Goal: Task Accomplishment & Management: Complete application form

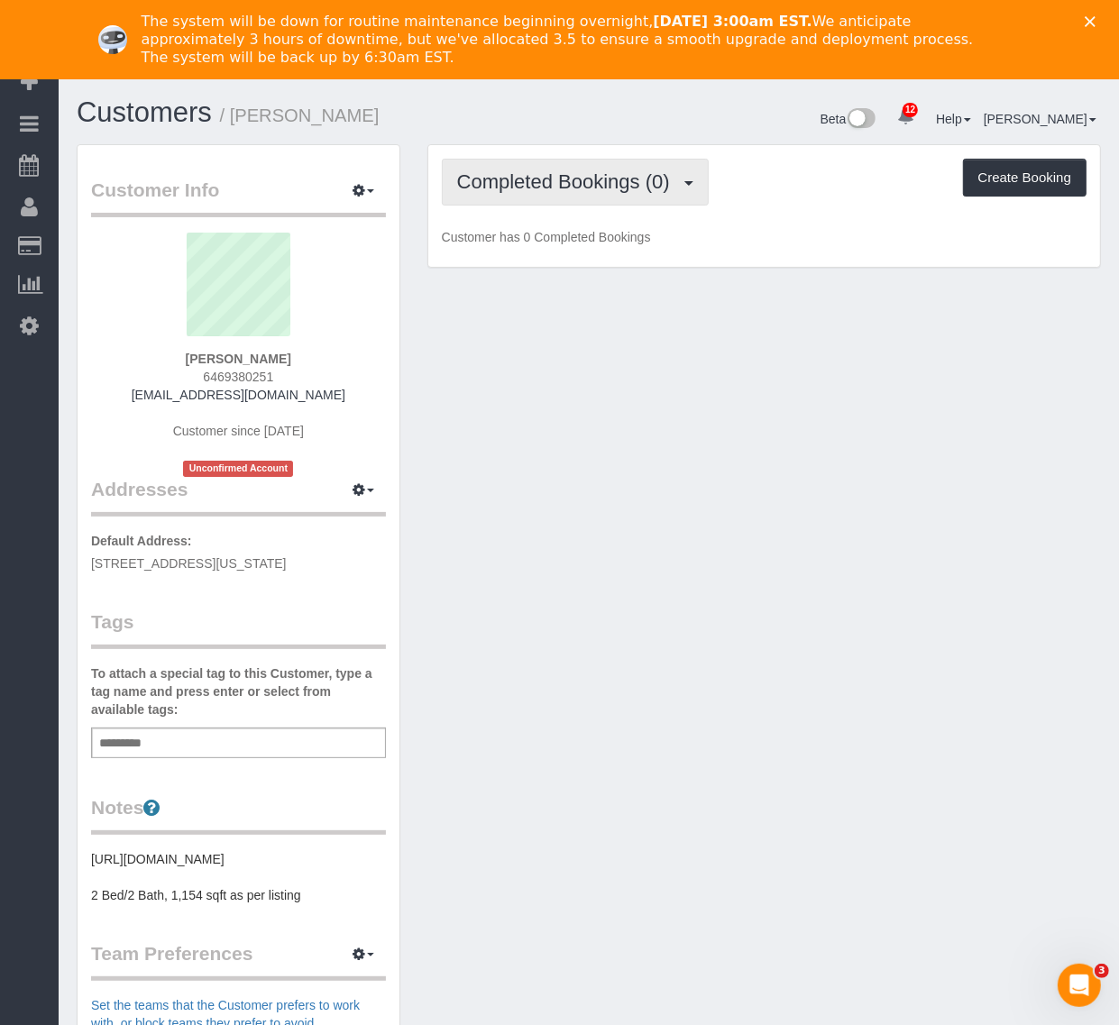
click at [596, 187] on span "Completed Bookings (0)" at bounding box center [568, 181] width 222 height 23
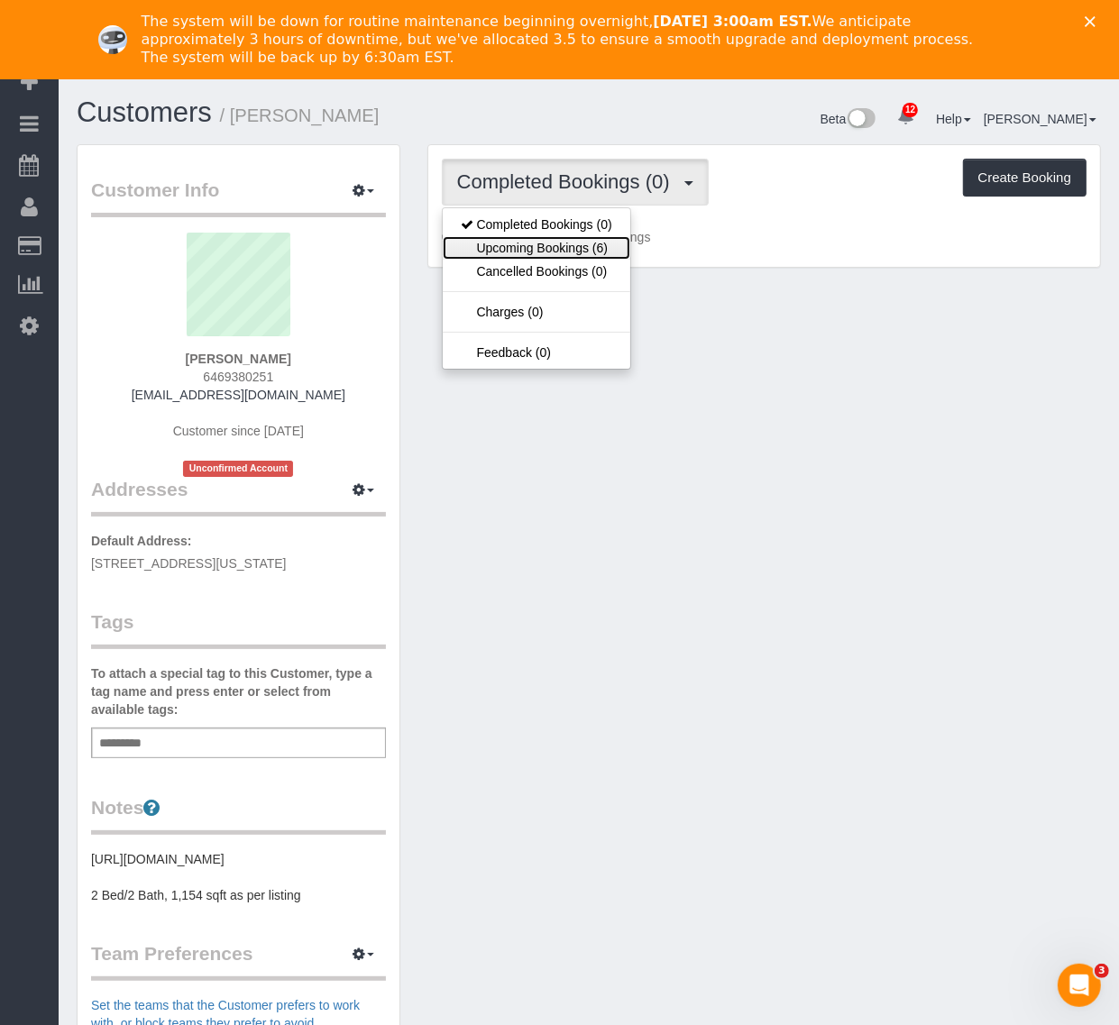
click at [586, 249] on link "Upcoming Bookings (6)" at bounding box center [537, 247] width 188 height 23
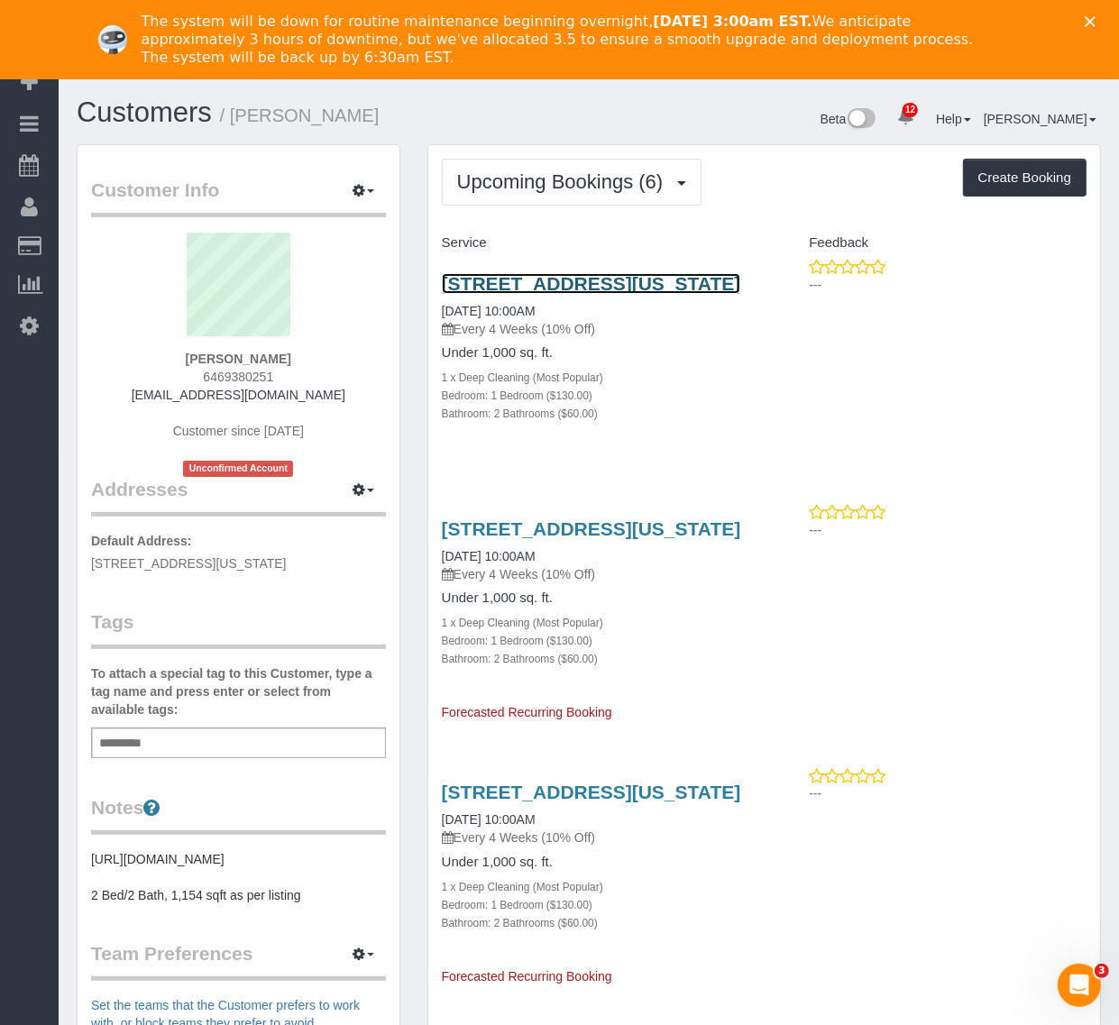
click at [624, 284] on link "310 E 86th St, 3c, New York, NY 10028" at bounding box center [591, 283] width 299 height 21
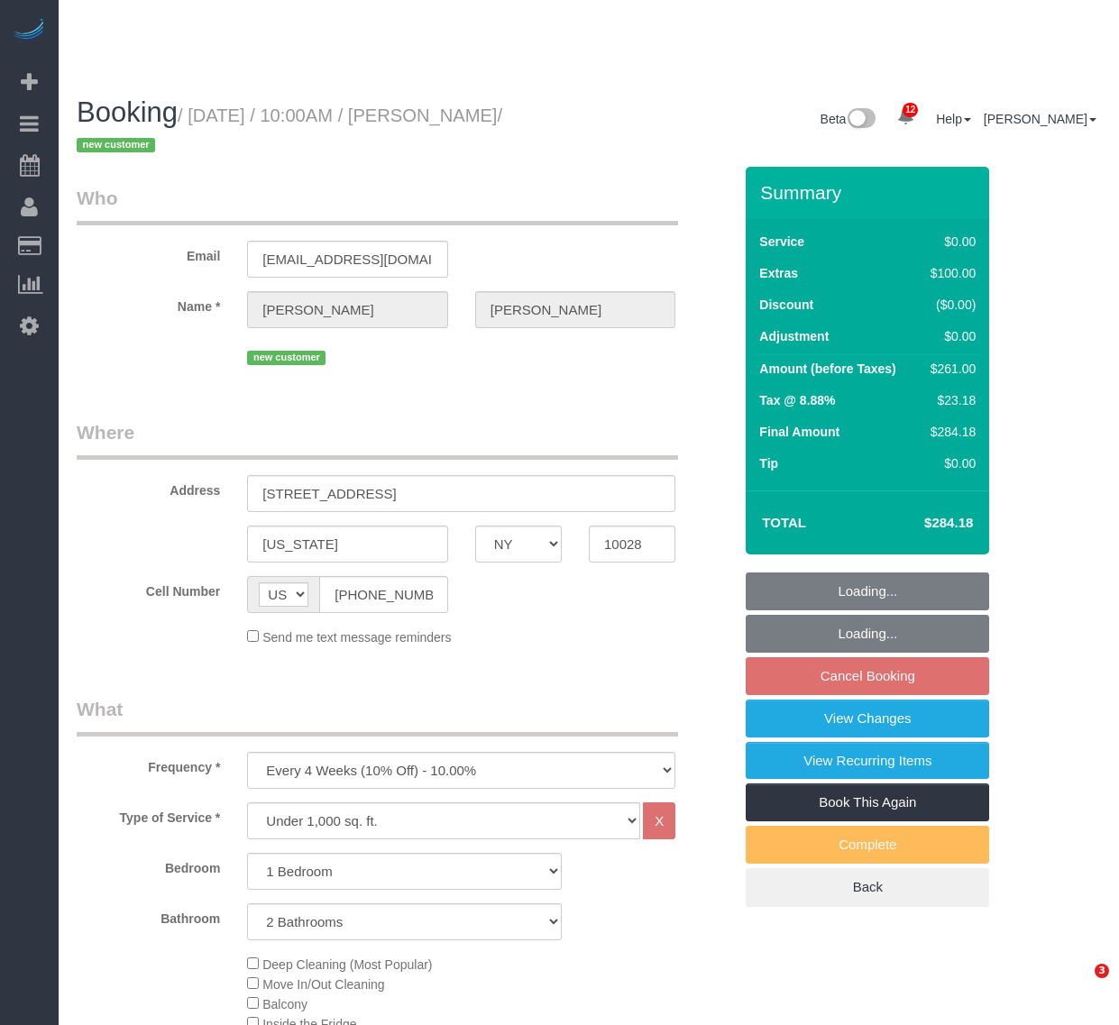
select select "NY"
select select "1"
select select "2"
select select "number:89"
select select "number:72"
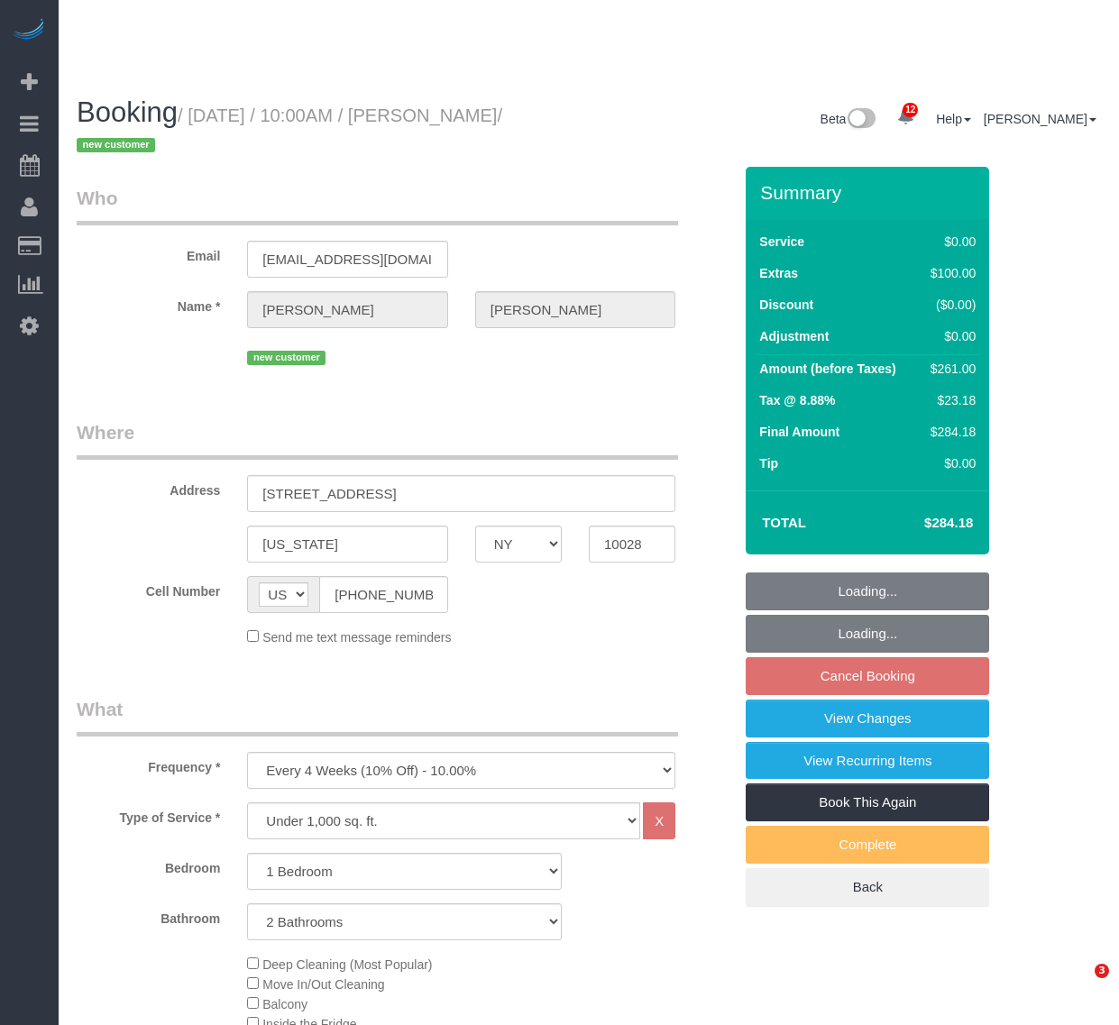
select select "number:13"
select select "number:5"
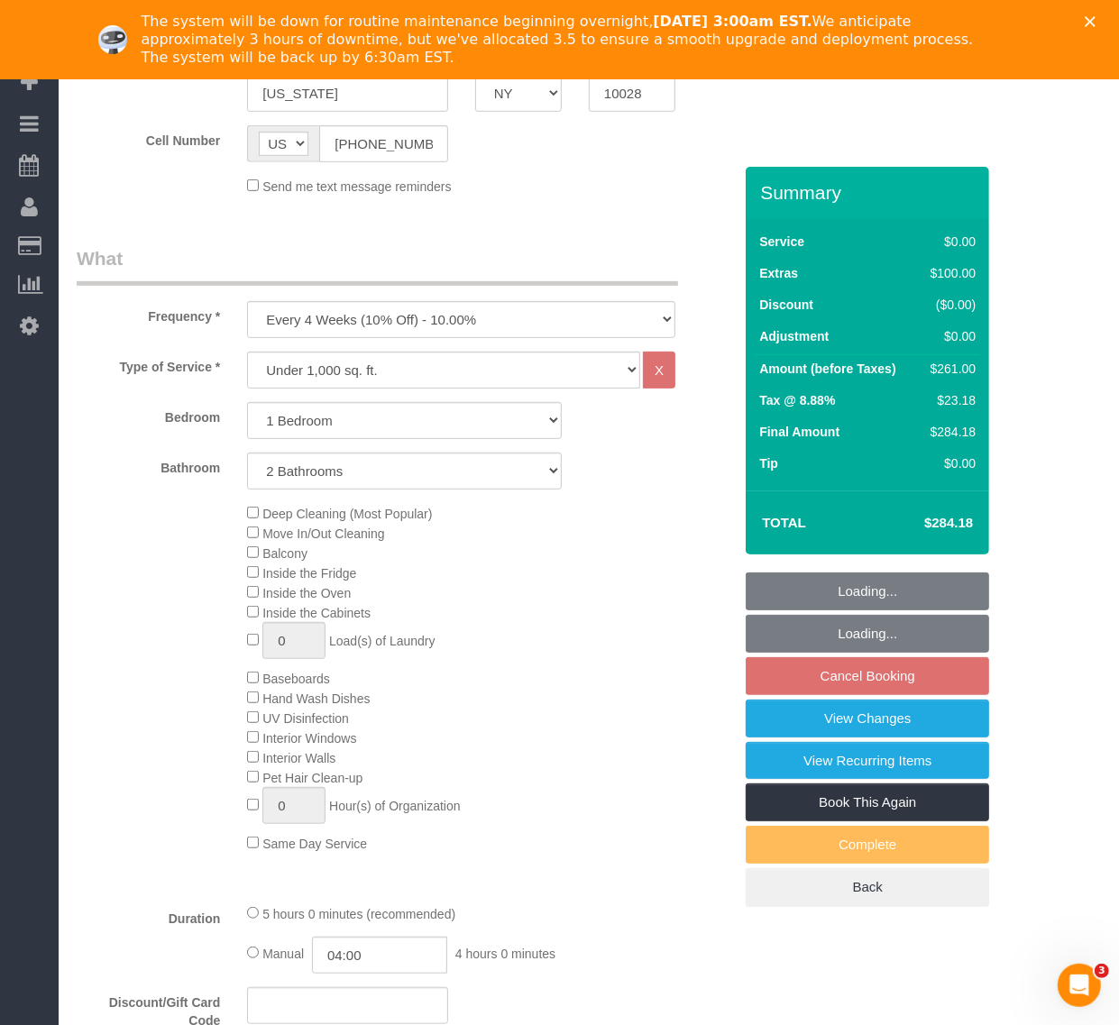
select select "spot1"
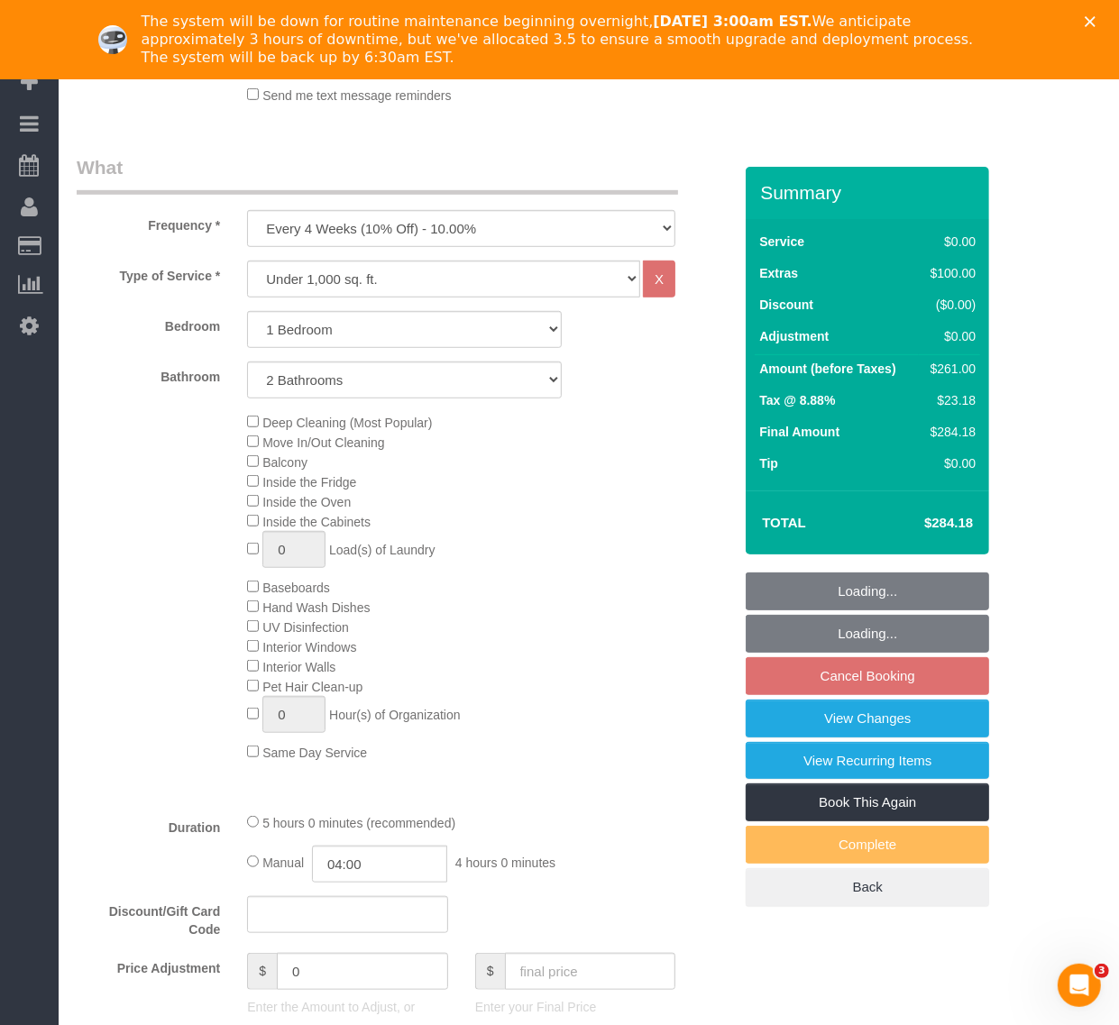
scroll to position [676, 0]
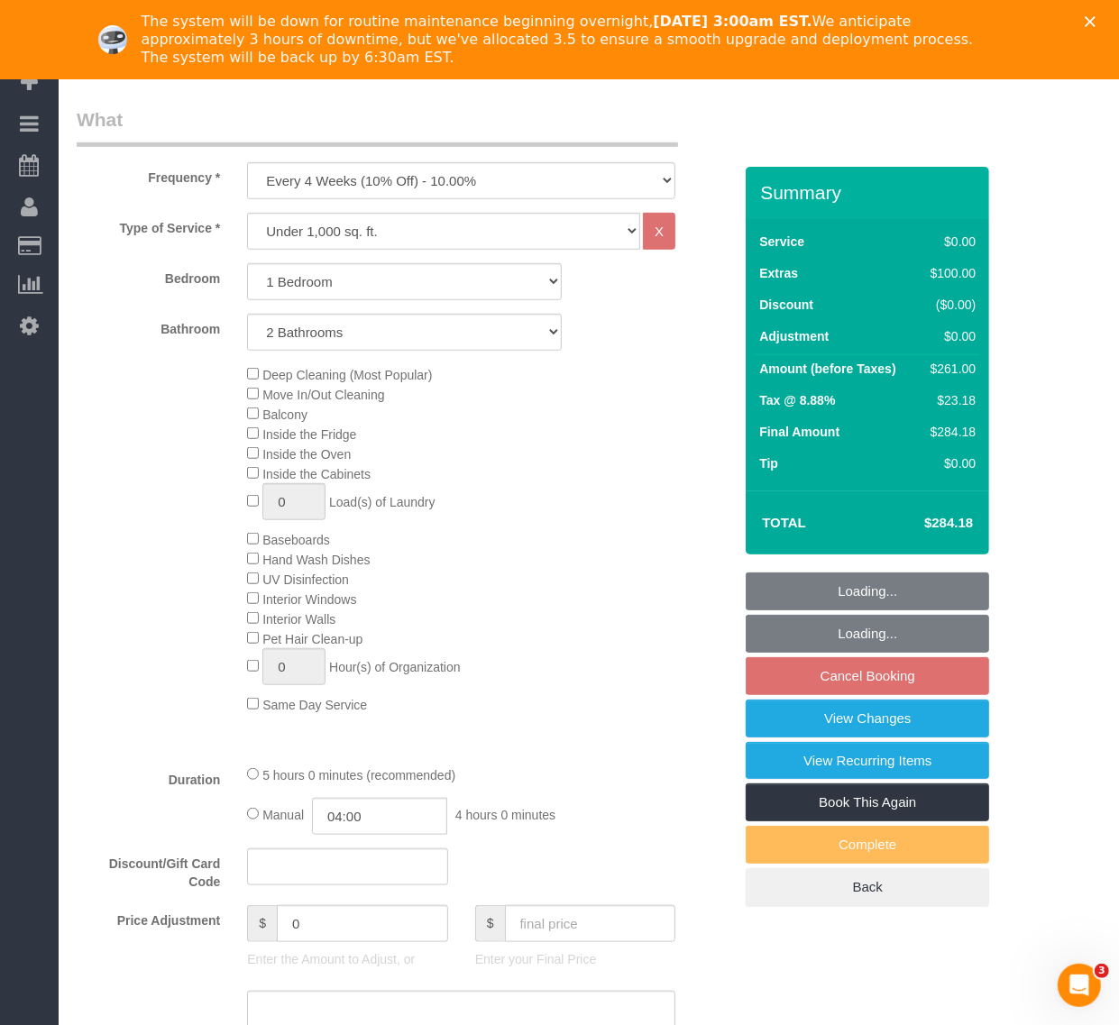
select select "object:983"
select select "1"
select select "2"
select select "spot54"
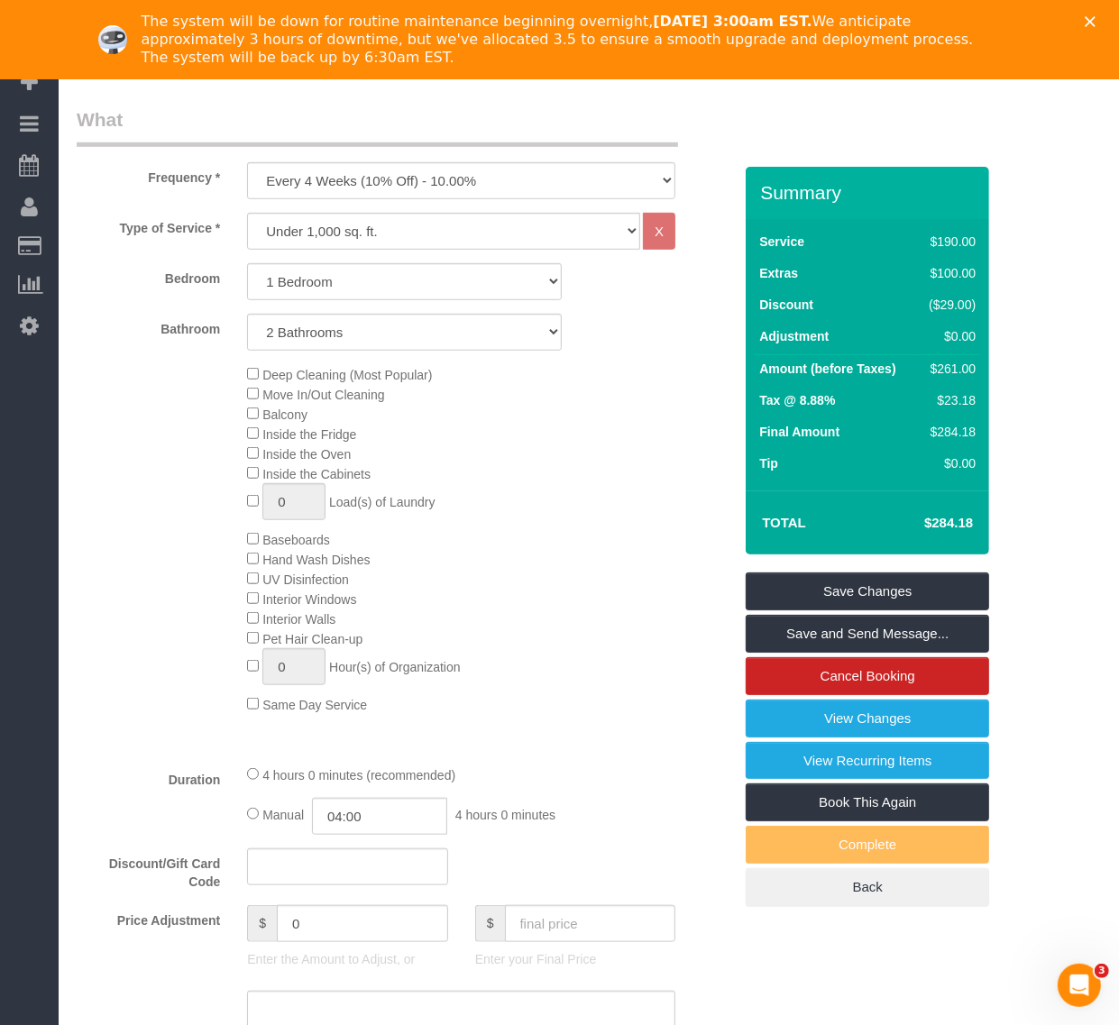
drag, startPoint x: 370, startPoint y: 637, endPoint x: 241, endPoint y: 634, distance: 129.0
click at [241, 634] on div "Deep Cleaning (Most Popular) Move In/Out Cleaning Balcony Inside the Fridge Ins…" at bounding box center [490, 539] width 512 height 350
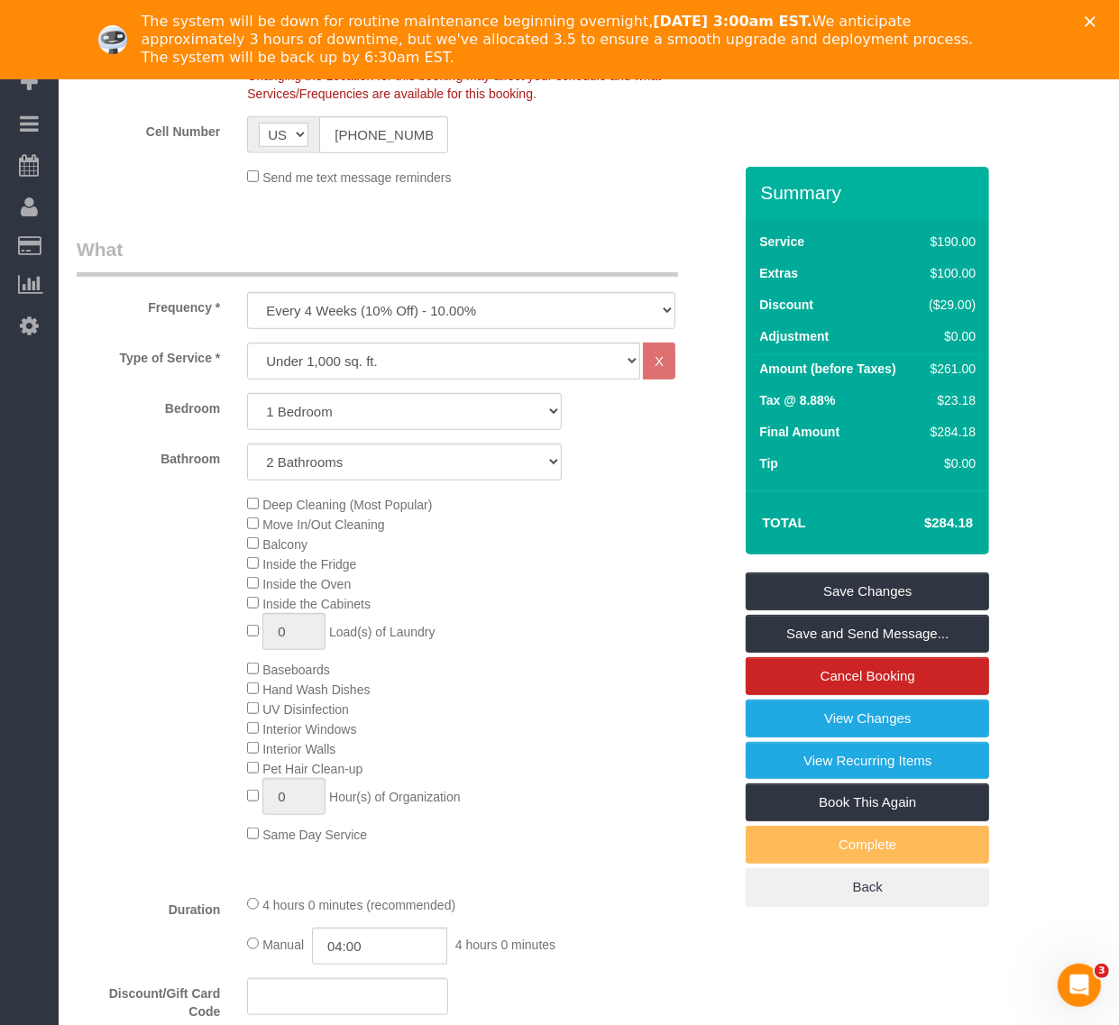
scroll to position [563, 0]
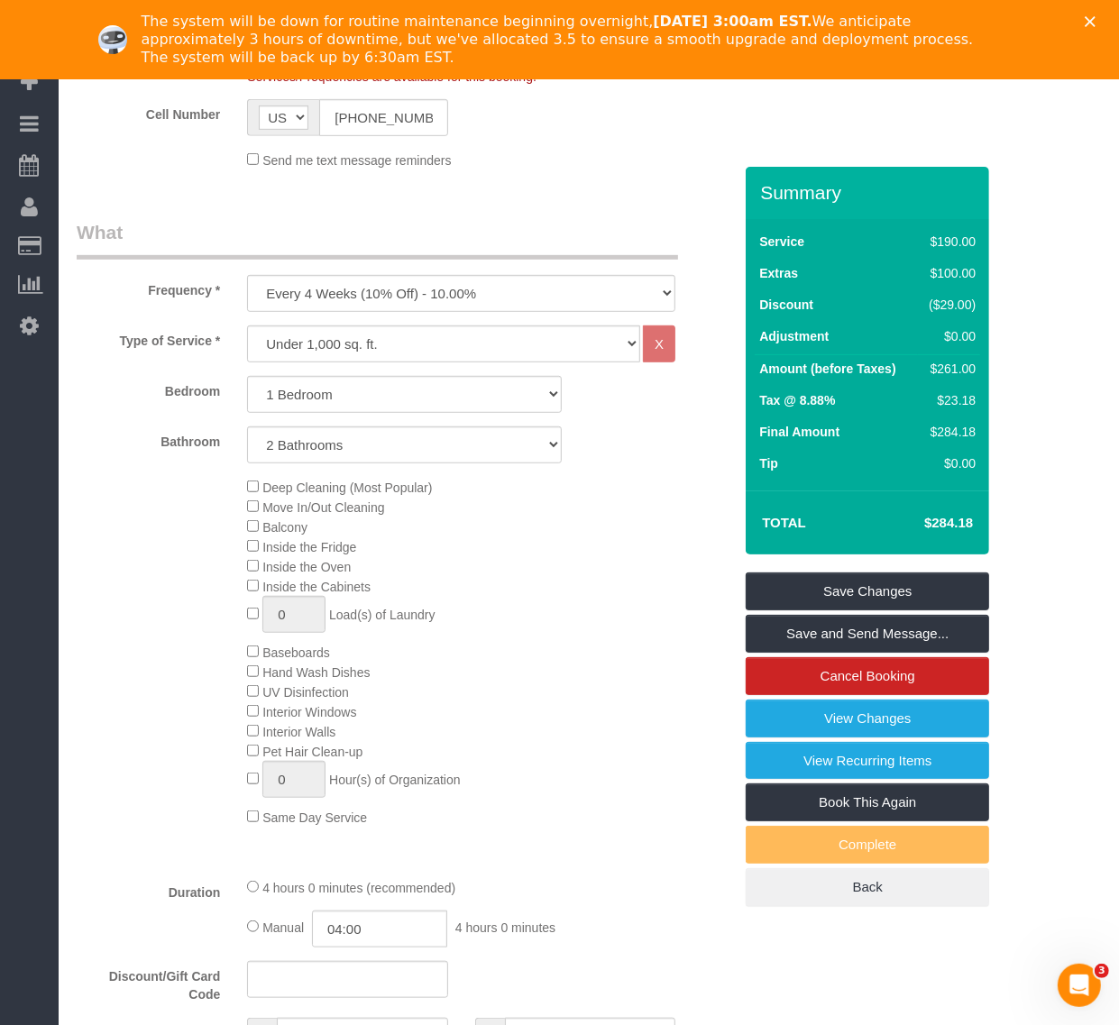
click at [46, 470] on div "12 Beta Your Notifications You have 0 alerts × You have 6 to charge for [DATE] …" at bounding box center [29, 512] width 59 height 1025
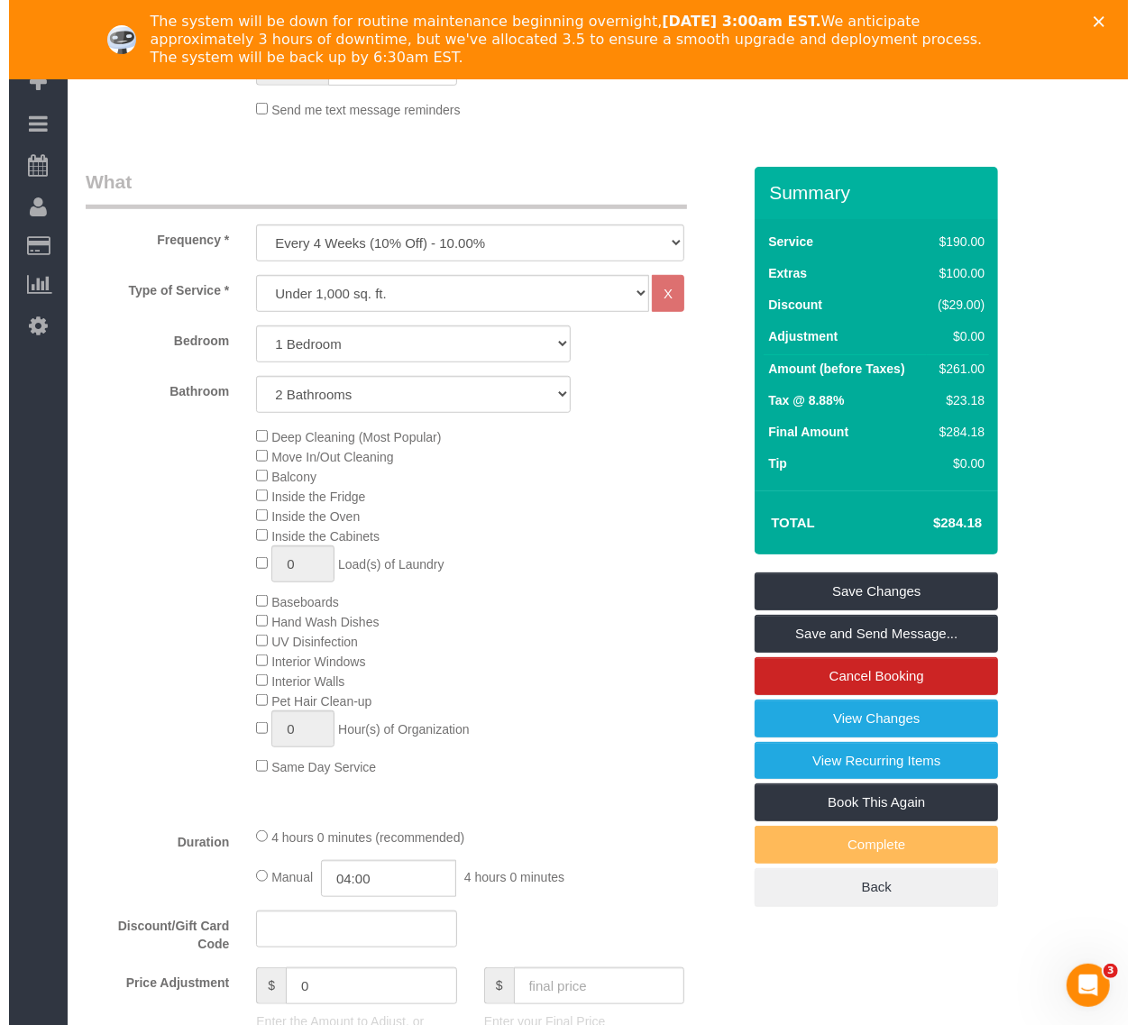
scroll to position [676, 0]
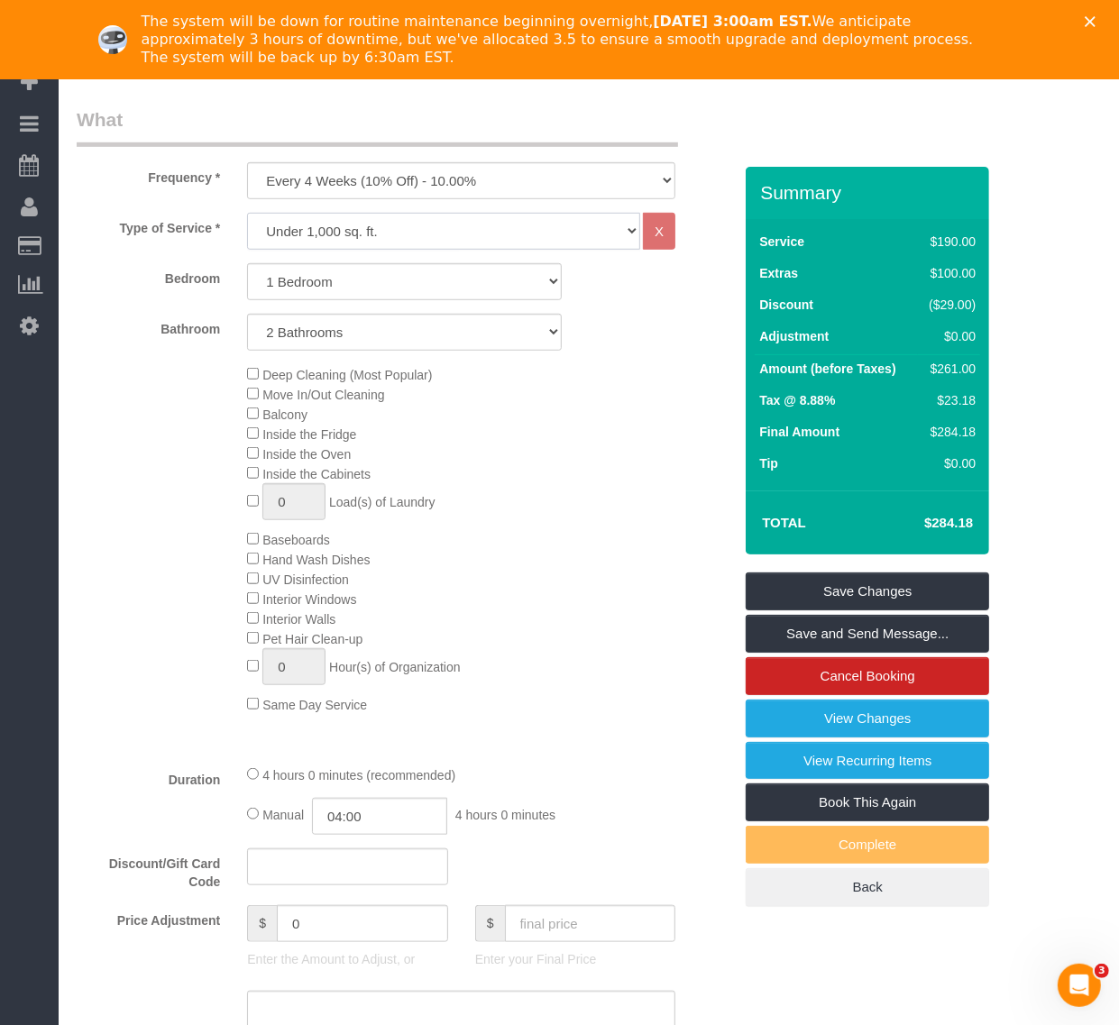
drag, startPoint x: 430, startPoint y: 222, endPoint x: 412, endPoint y: 244, distance: 28.9
click at [430, 222] on select "Under 1,000 sq. ft. 1,001 - 1,500 sq. ft. 1,500+ sq. ft. Custom Cleaning Office…" at bounding box center [443, 231] width 393 height 37
click at [726, 356] on div "Type of Service * Under 1,000 sq. ft. 1,001 - 1,500 sq. ft. 1,500+ sq. ft. Cust…" at bounding box center [404, 481] width 655 height 537
click at [875, 730] on link "View Changes" at bounding box center [867, 719] width 243 height 38
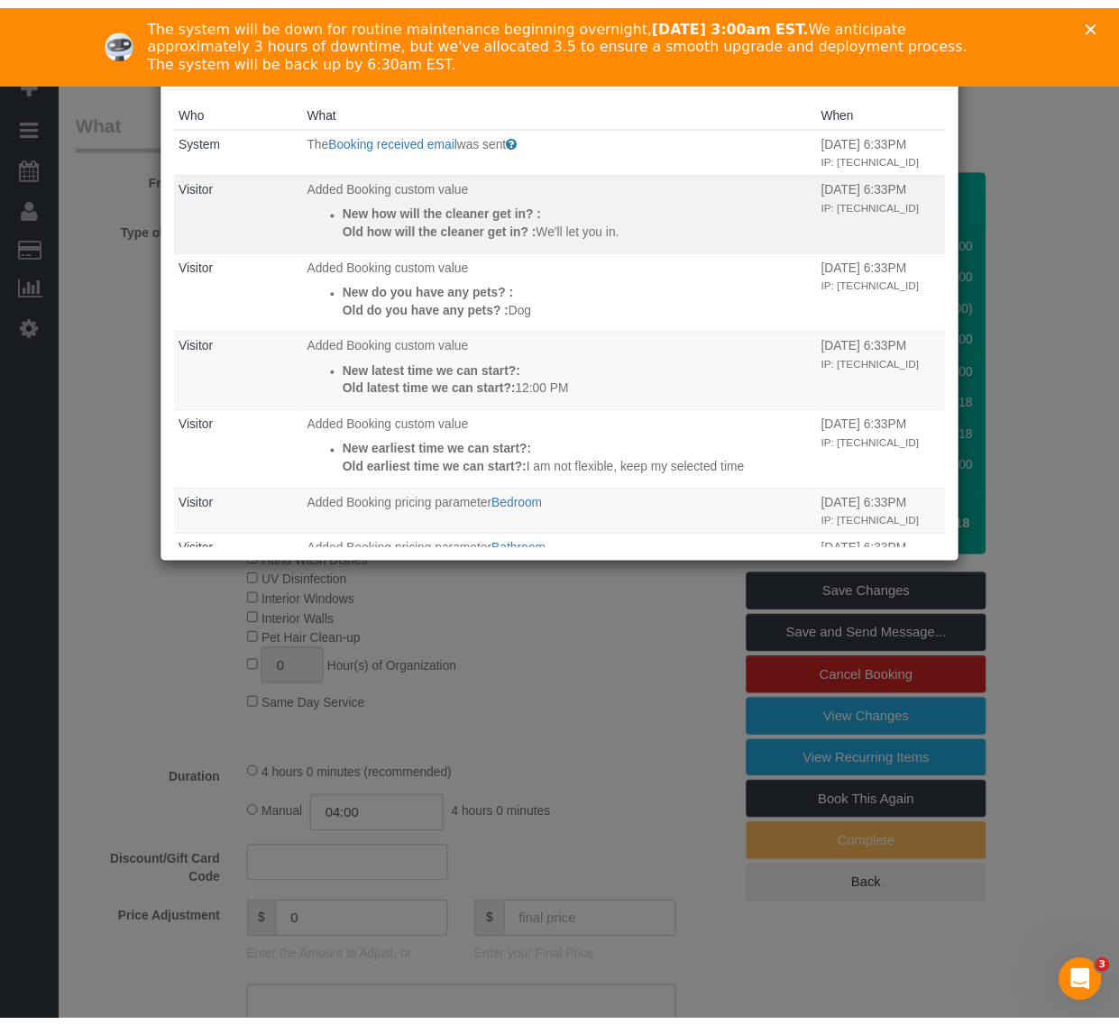
scroll to position [0, 0]
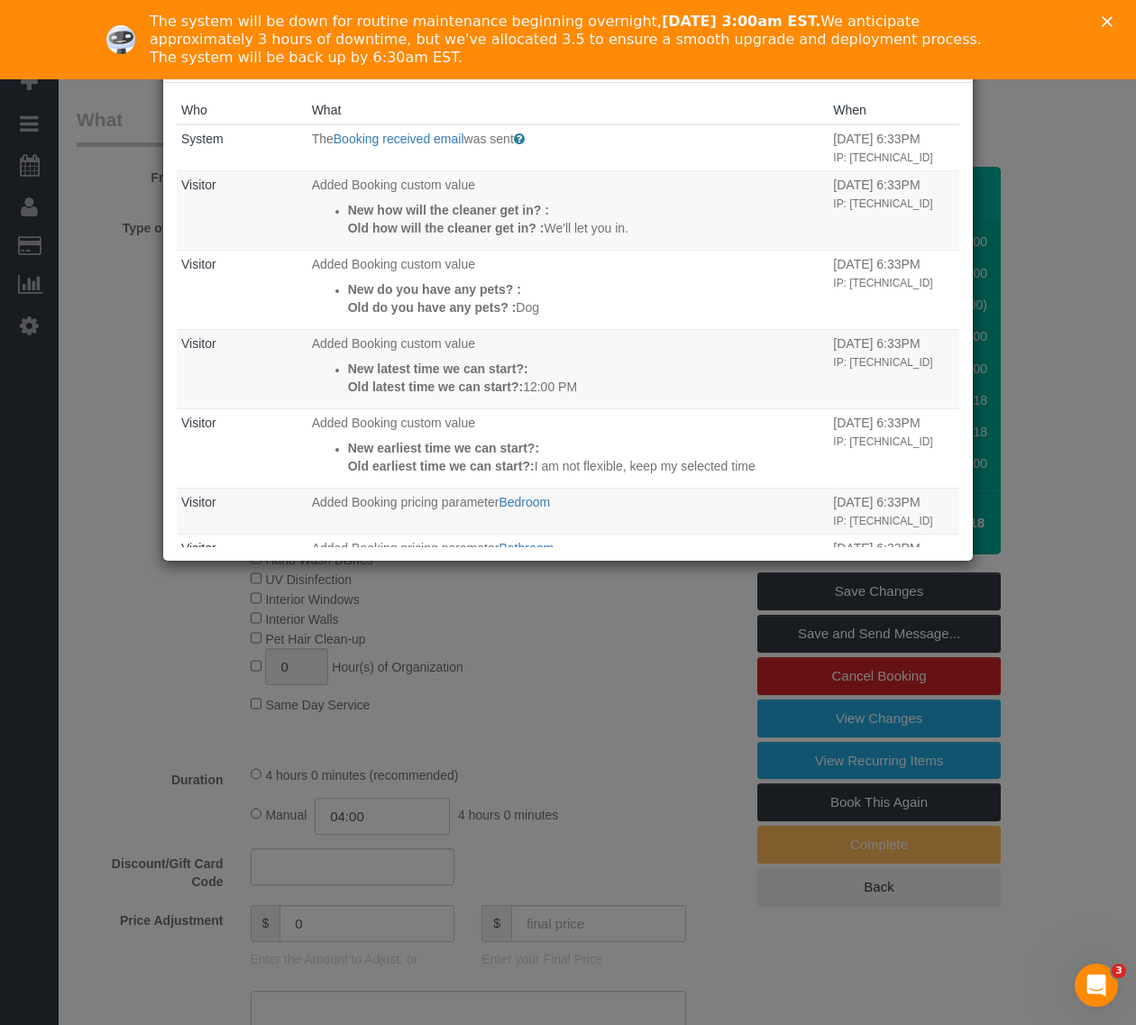
click at [1109, 24] on icon "Close" at bounding box center [1107, 21] width 11 height 11
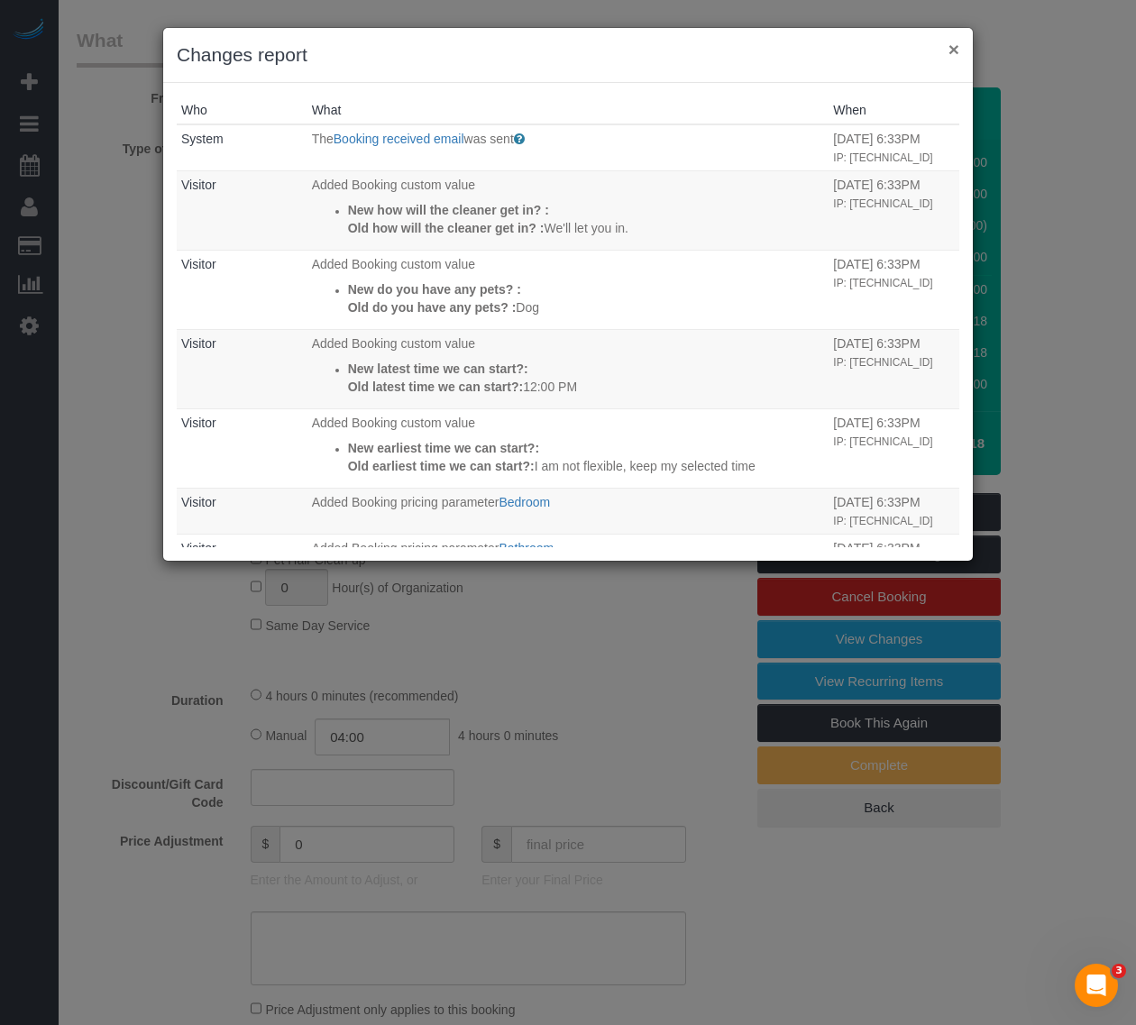
click at [953, 47] on button "×" at bounding box center [953, 49] width 11 height 19
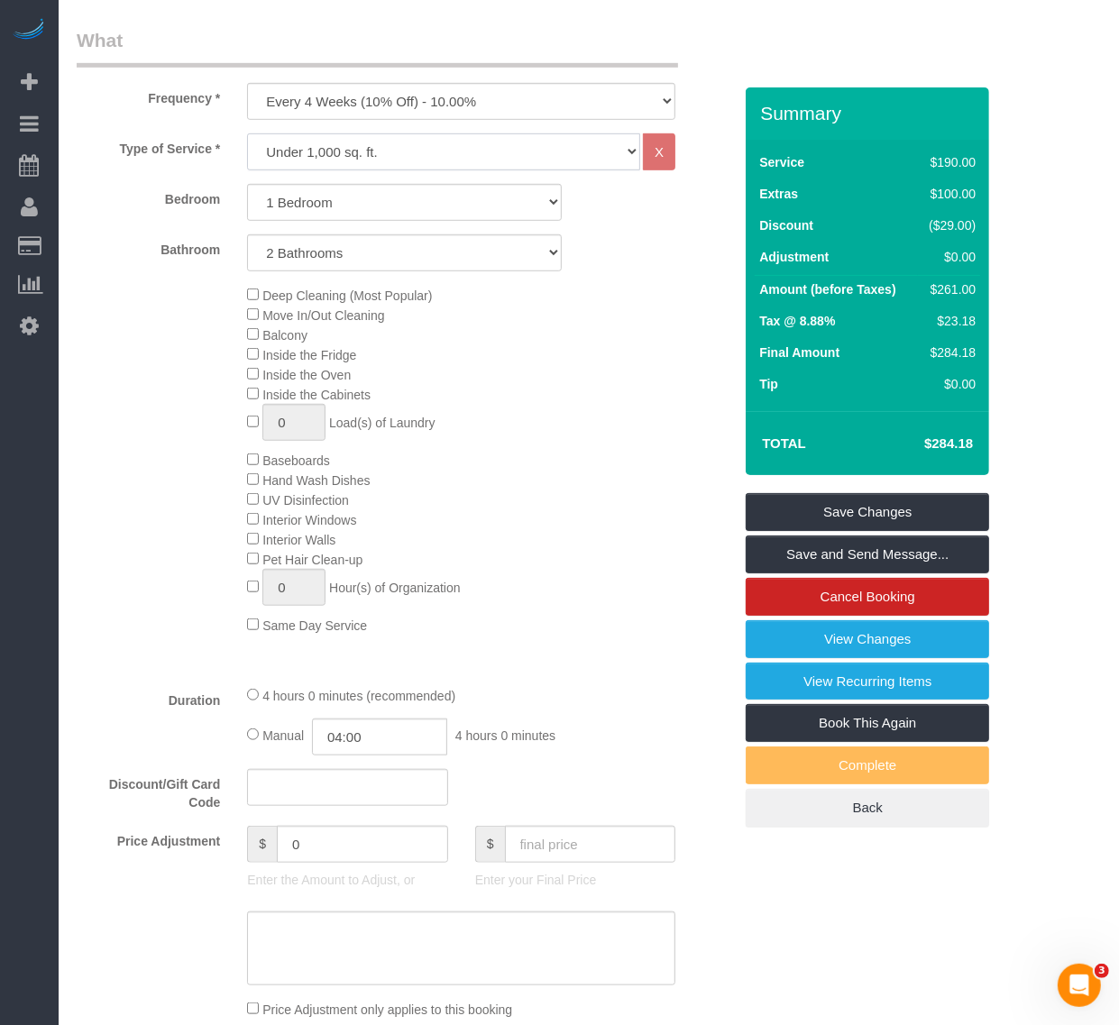
click at [398, 162] on select "Under 1,000 sq. ft. 1,001 - 1,500 sq. ft. 1,500+ sq. ft. Custom Cleaning Office…" at bounding box center [443, 151] width 393 height 37
select select "213"
click at [247, 133] on select "Under 1,000 sq. ft. 1,001 - 1,500 sq. ft. 1,500+ sq. ft. Custom Cleaning Office…" at bounding box center [443, 151] width 393 height 37
select select "1"
select select "120"
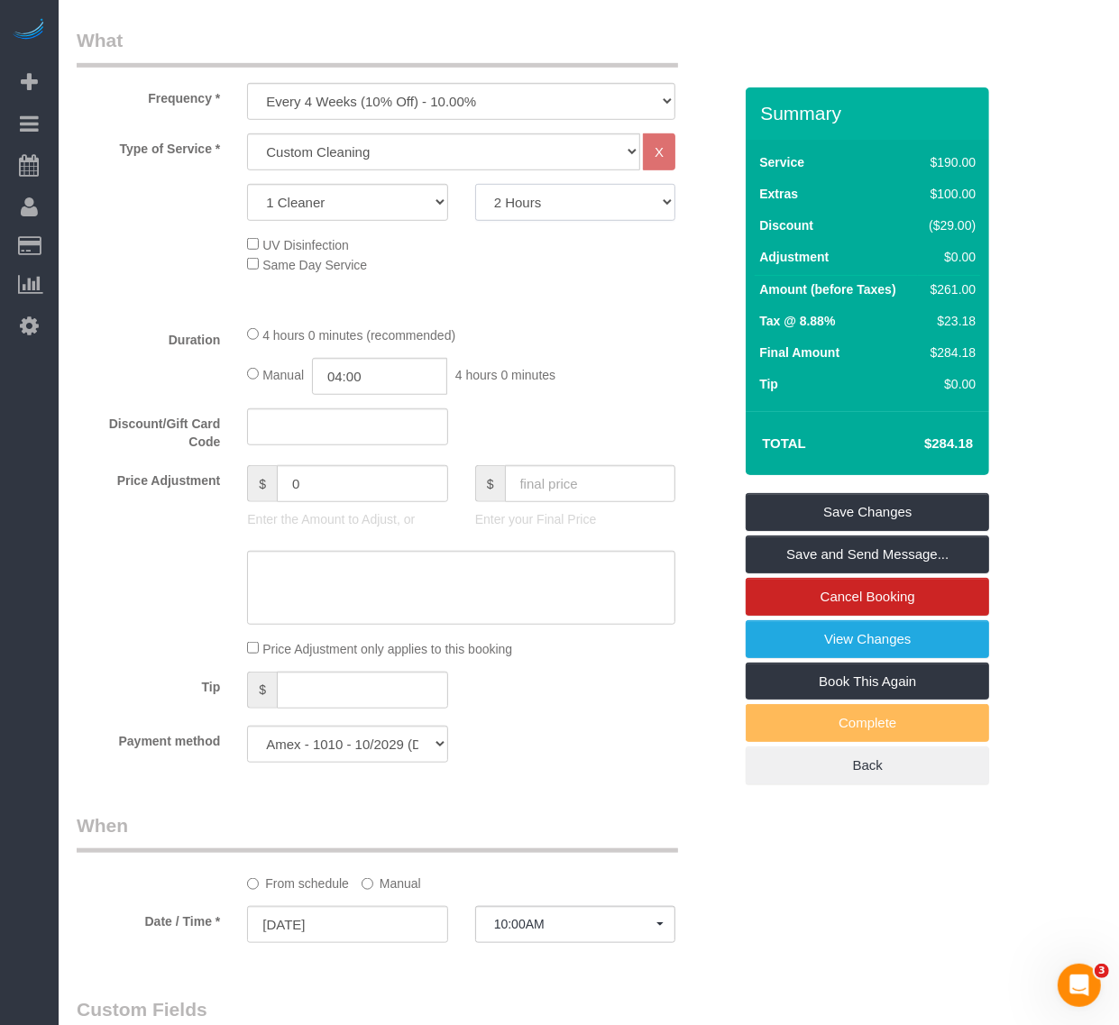
click at [562, 194] on select "2 Hours 2.5 Hours 3 Hours 3.5 Hours 4 Hours 4.5 Hours 5 Hours 5.5 Hours 6 Hours…" at bounding box center [575, 202] width 200 height 37
click at [421, 215] on select "1 Cleaner 2 Cleaners 3 Cleaners 4 Cleaners 5 Cleaners" at bounding box center [347, 202] width 200 height 37
select select "2"
click at [247, 184] on select "1 Cleaner 2 Cleaners 3 Cleaners 4 Cleaners 5 Cleaners" at bounding box center [347, 202] width 200 height 37
drag, startPoint x: 633, startPoint y: 201, endPoint x: 625, endPoint y: 214, distance: 15.0
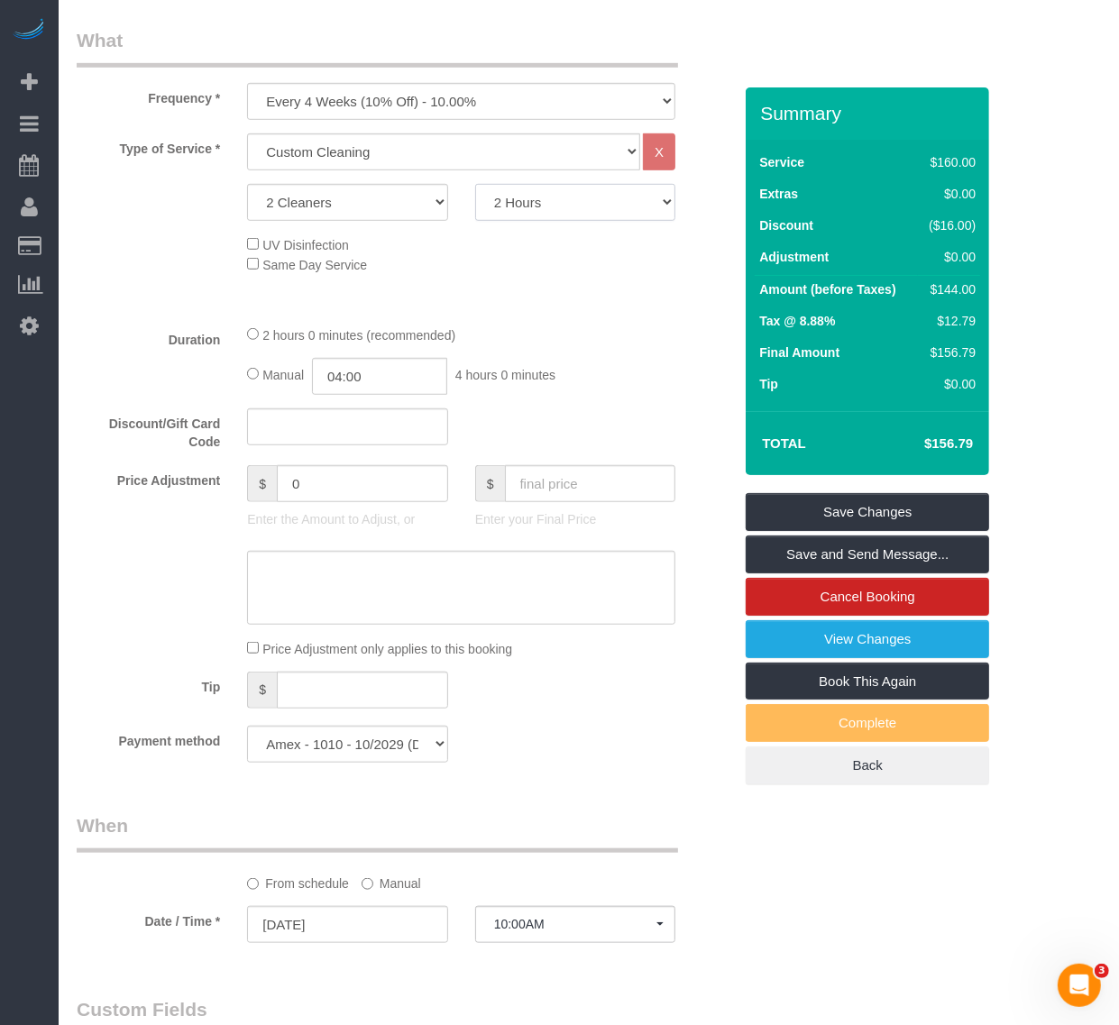
click at [633, 201] on select "2 Hours 2.5 Hours 3 Hours 3.5 Hours 4 Hours 4.5 Hours 5 Hours 5.5 Hours 6 Hours…" at bounding box center [575, 202] width 200 height 37
click at [719, 246] on div "UV Disinfection Same Day Service" at bounding box center [490, 254] width 512 height 40
select select "spot107"
click at [406, 217] on select "1 Cleaner 2 Cleaners 3 Cleaners 4 Cleaners 5 Cleaners" at bounding box center [347, 202] width 200 height 37
select select "1"
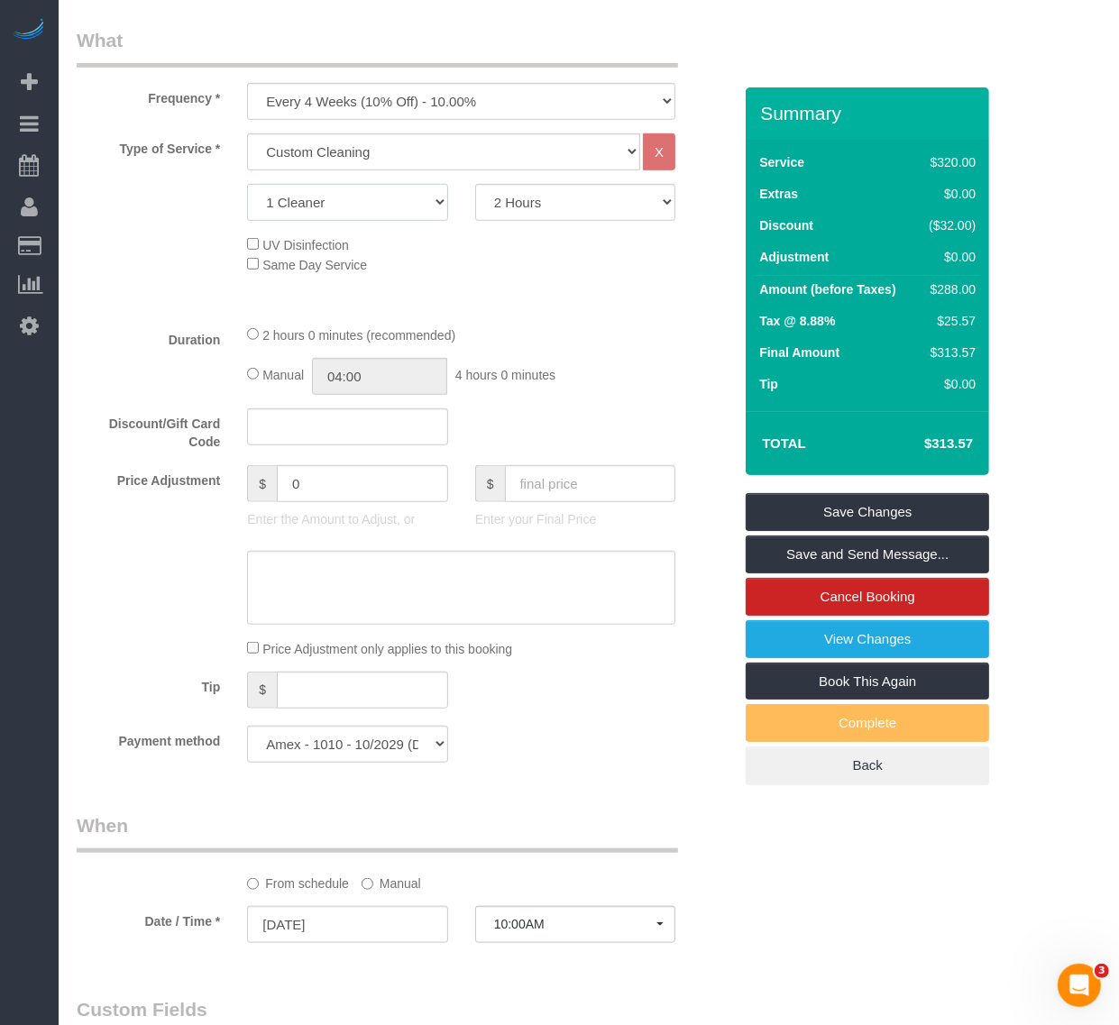
click at [247, 184] on select "1 Cleaner 2 Cleaners 3 Cleaners 4 Cleaners 5 Cleaners" at bounding box center [347, 202] width 200 height 37
drag, startPoint x: 609, startPoint y: 199, endPoint x: 586, endPoint y: 221, distance: 31.2
click at [609, 199] on select "2 Hours 2.5 Hours 3 Hours 3.5 Hours 4 Hours 4.5 Hours 5 Hours 5.5 Hours 6 Hours…" at bounding box center [575, 202] width 200 height 37
select select "240"
click at [475, 184] on select "2 Hours 2.5 Hours 3 Hours 3.5 Hours 4 Hours 4.5 Hours 5 Hours 5.5 Hours 6 Hours…" at bounding box center [575, 202] width 200 height 37
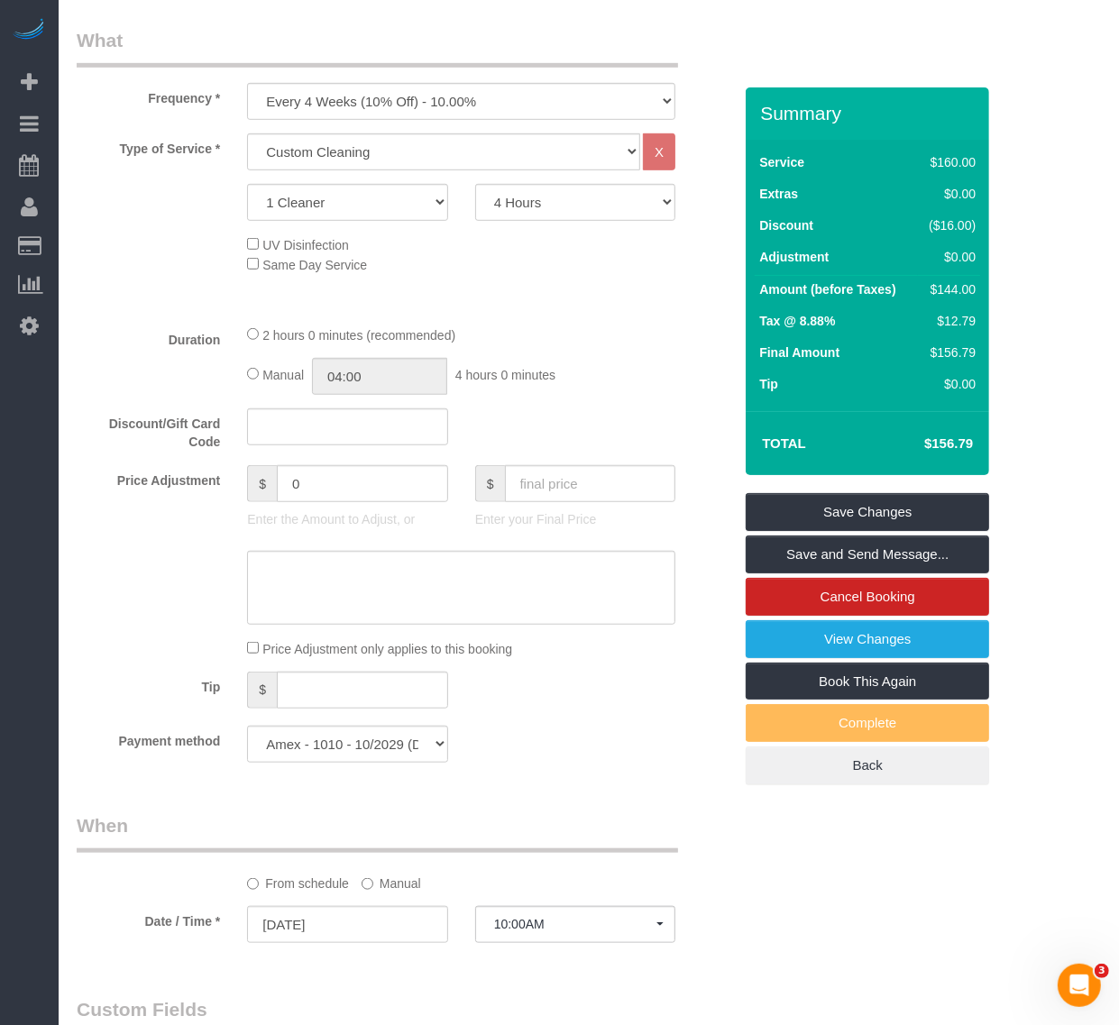
click at [488, 299] on div "Type of Service * Under 1,000 sq. ft. 1,001 - 1,500 sq. ft. 1,500+ sq. ft. Cust…" at bounding box center [404, 221] width 655 height 177
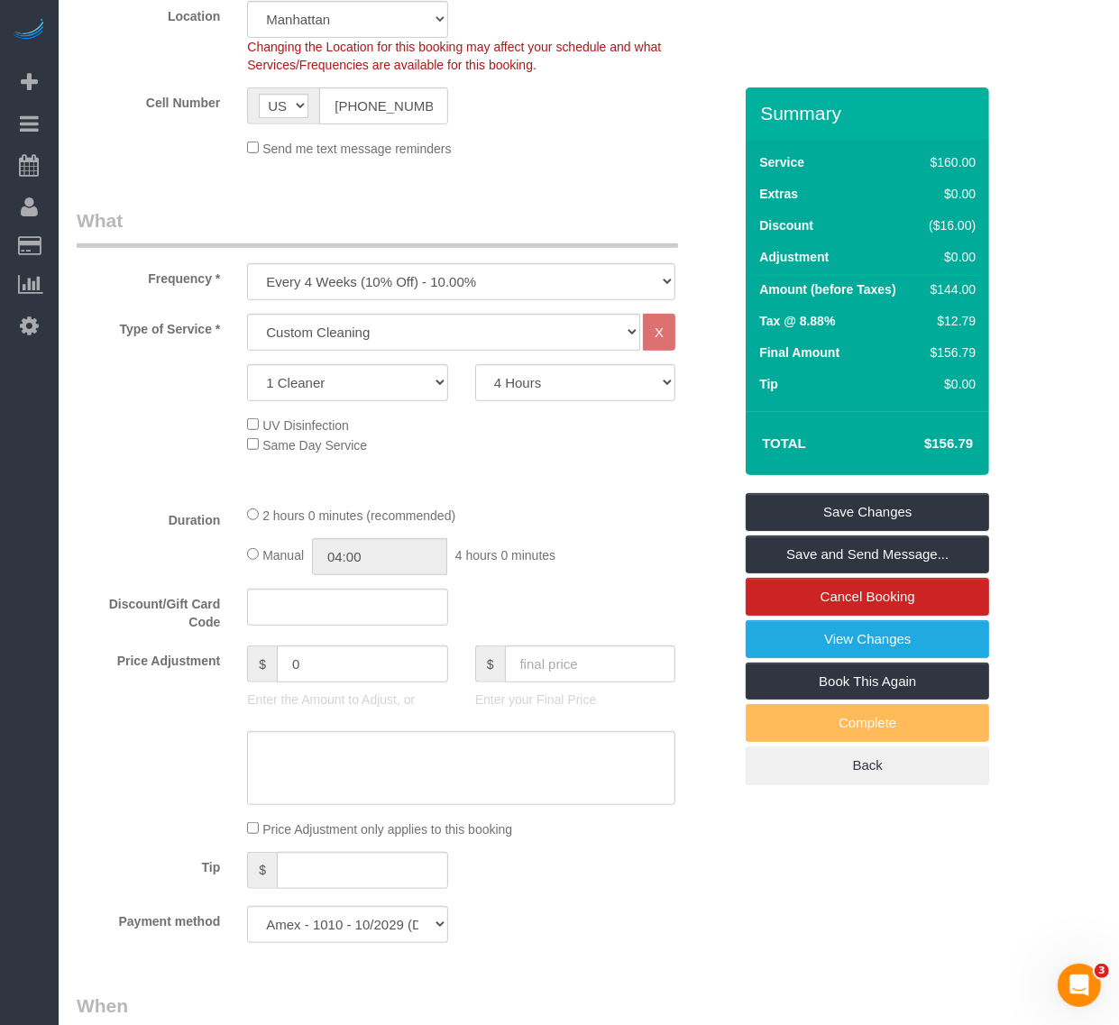
scroll to position [451, 0]
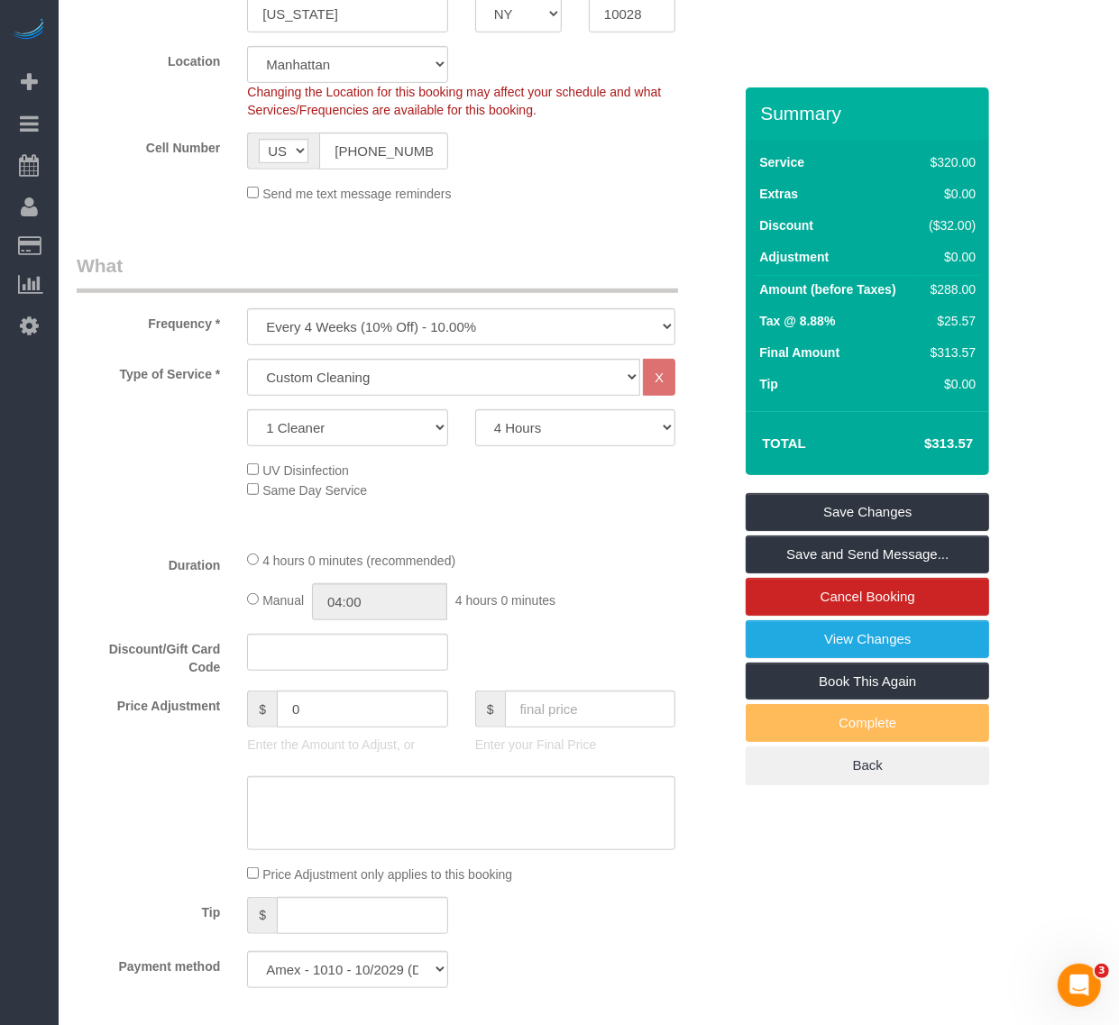
select select "spot160"
click at [444, 377] on select "Under 1,000 sq. ft. 1,001 - 1,500 sq. ft. 1,500+ sq. ft. Custom Cleaning Office…" at bounding box center [443, 377] width 393 height 37
select select "216"
click at [247, 359] on select "Under 1,000 sq. ft. 1,001 - 1,500 sq. ft. 1,500+ sq. ft. Custom Cleaning Office…" at bounding box center [443, 377] width 393 height 37
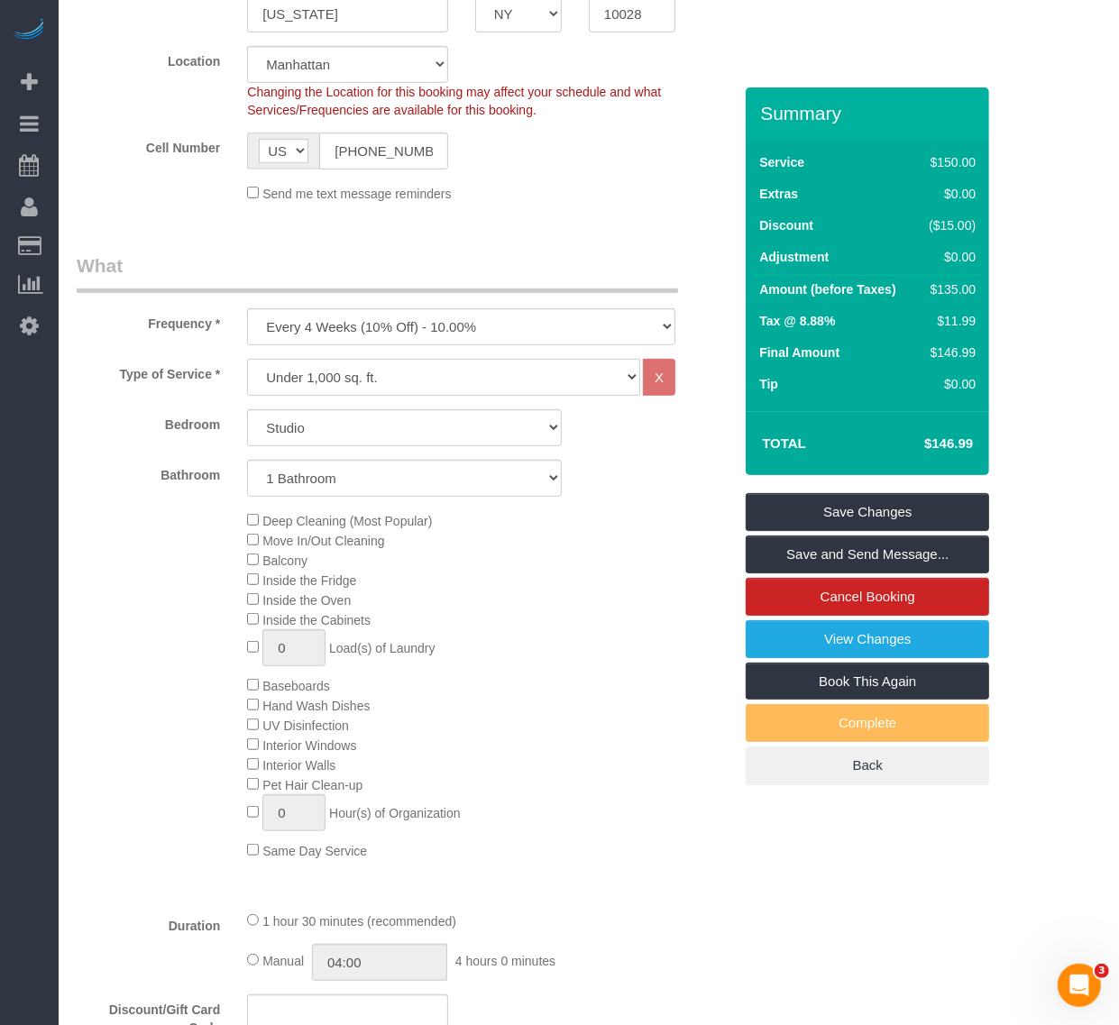
select select "spot213"
click at [439, 366] on select "Under 1,000 sq. ft. 1,001 - 1,500 sq. ft. 1,500+ sq. ft. Custom Cleaning Office…" at bounding box center [443, 377] width 393 height 37
select select "213"
click at [247, 359] on select "Under 1,000 sq. ft. 1,001 - 1,500 sq. ft. 1,500+ sq. ft. Custom Cleaning Office…" at bounding box center [443, 377] width 393 height 37
select select "1"
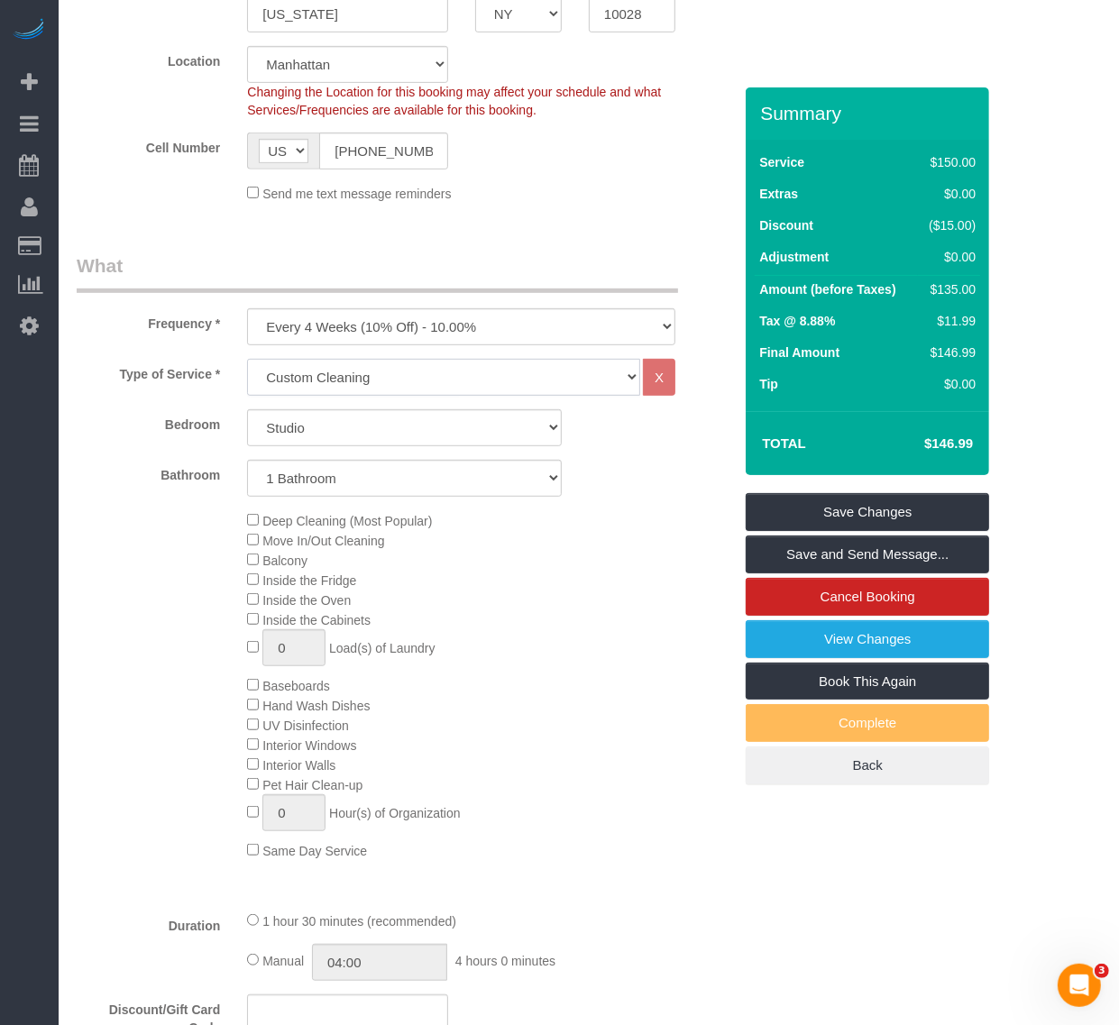
select select "120"
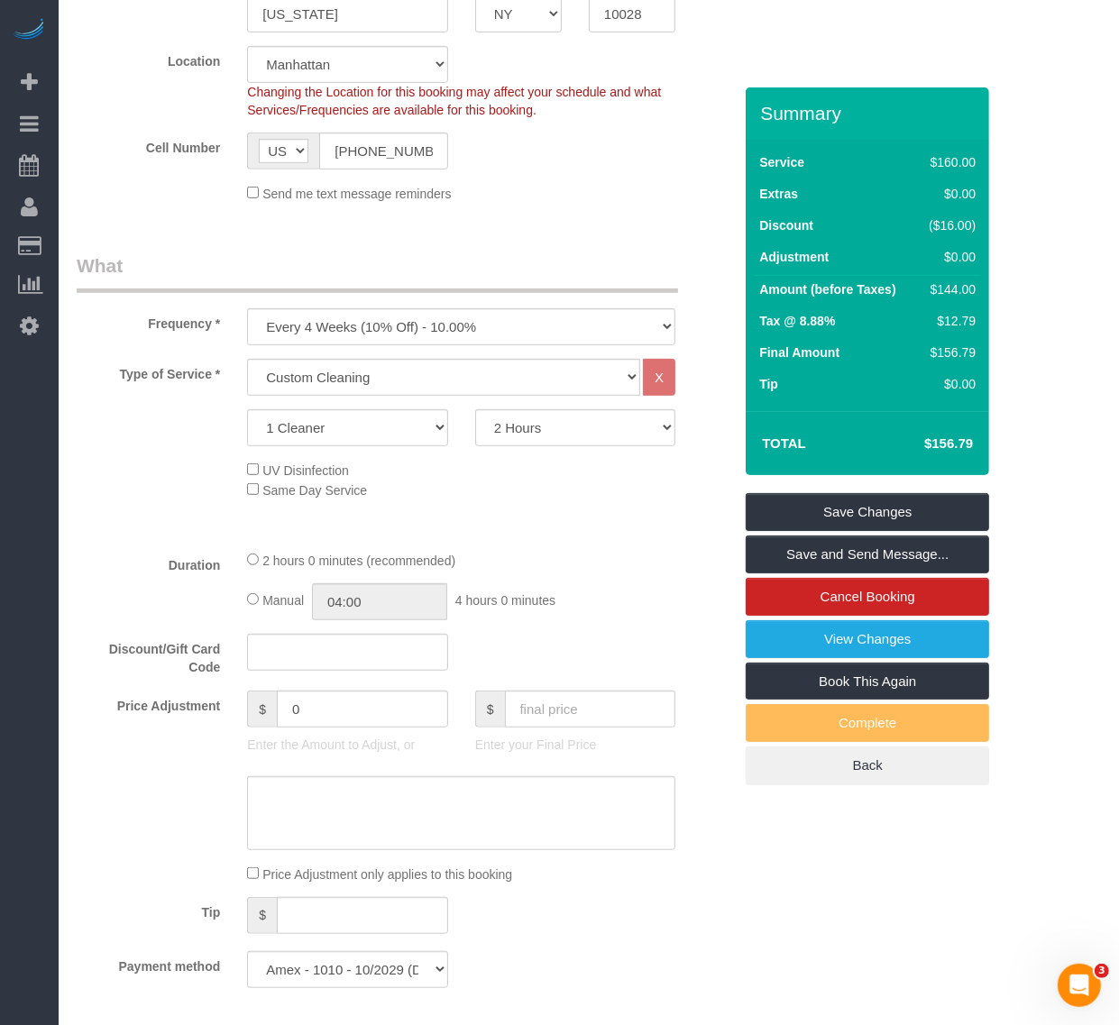
select select "spot266"
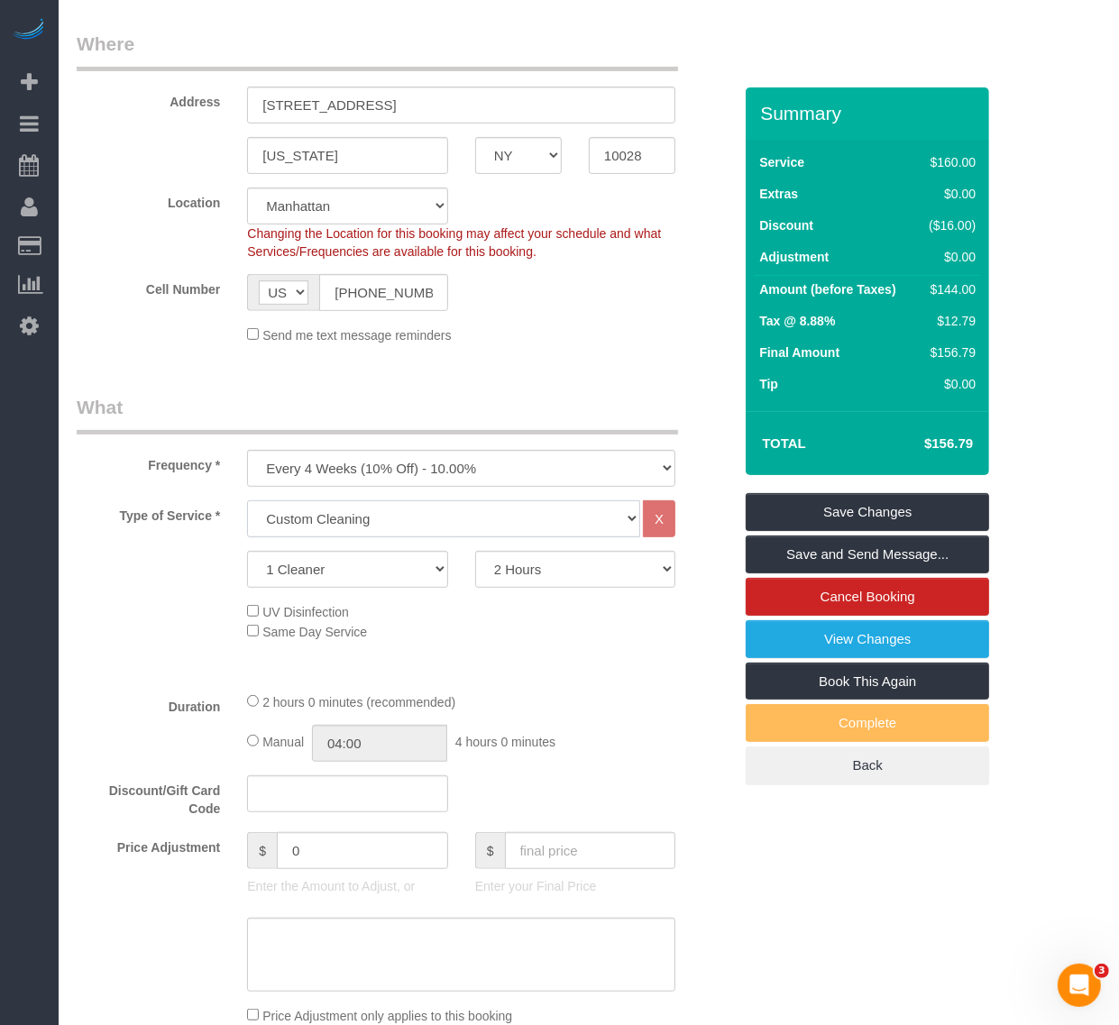
scroll to position [338, 0]
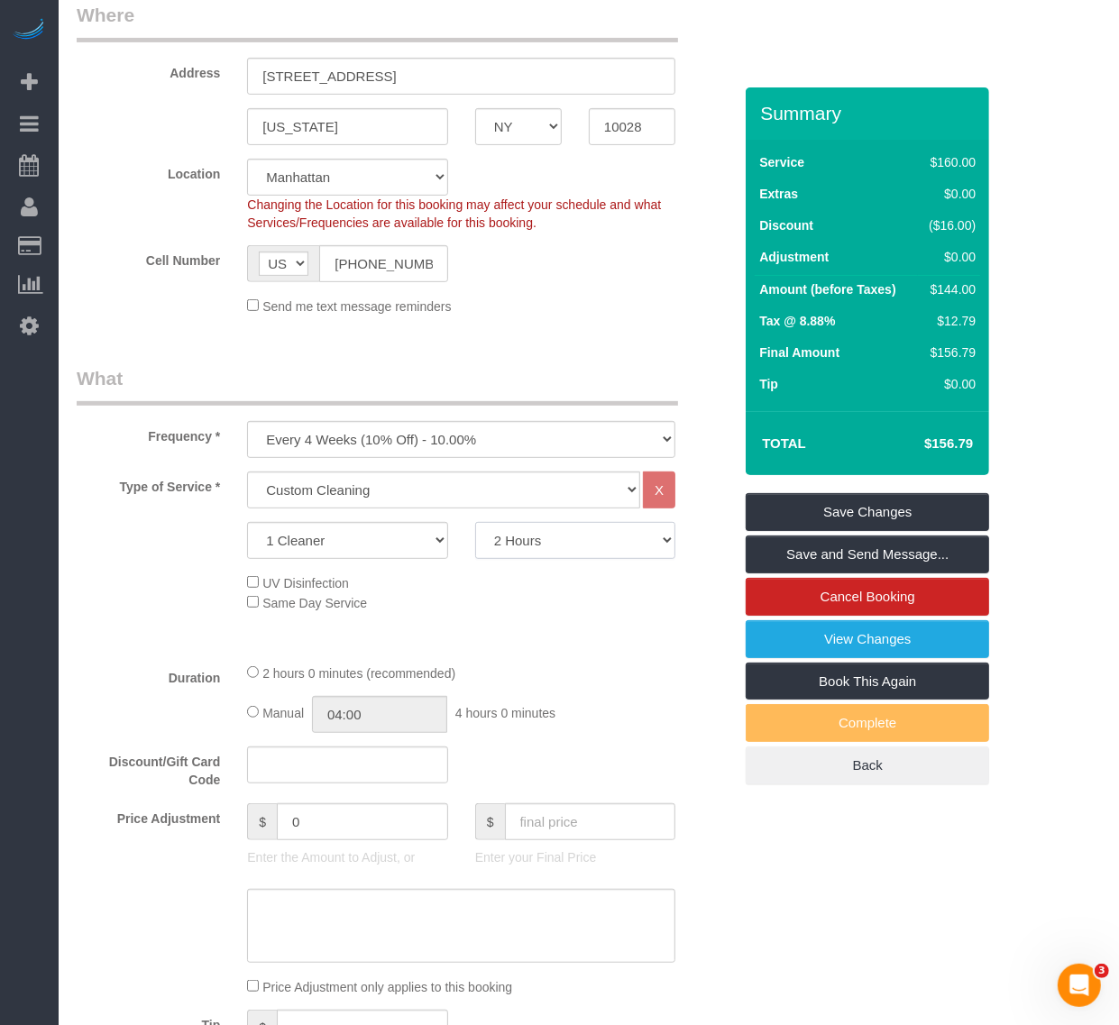
click at [551, 548] on select "2 Hours 2.5 Hours 3 Hours 3.5 Hours 4 Hours 4.5 Hours 5 Hours 5.5 Hours 6 Hours…" at bounding box center [575, 540] width 200 height 37
select select "240"
click at [475, 522] on select "2 Hours 2.5 Hours 3 Hours 3.5 Hours 4 Hours 4.5 Hours 5 Hours 5.5 Hours 6 Hours…" at bounding box center [575, 540] width 200 height 37
select select "spot319"
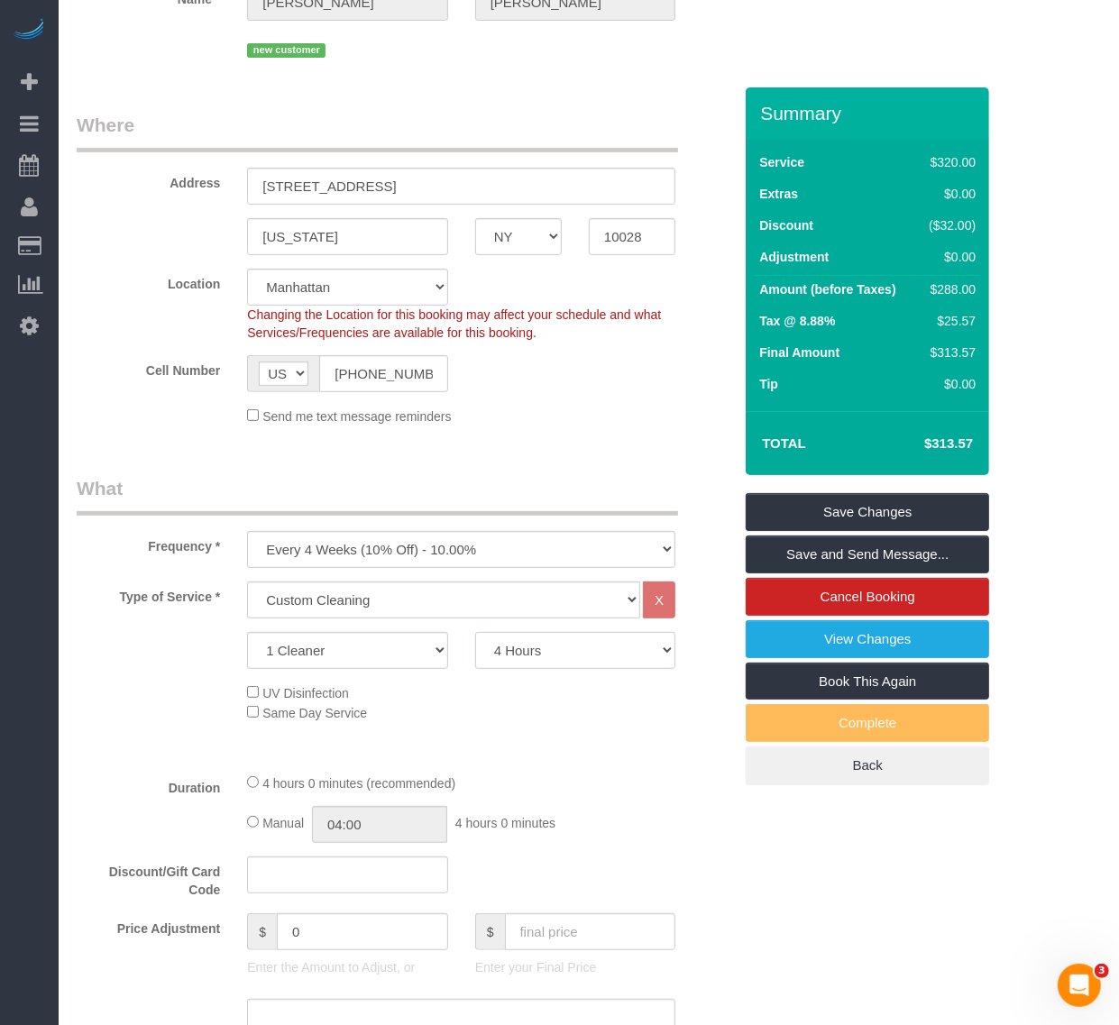
scroll to position [225, 0]
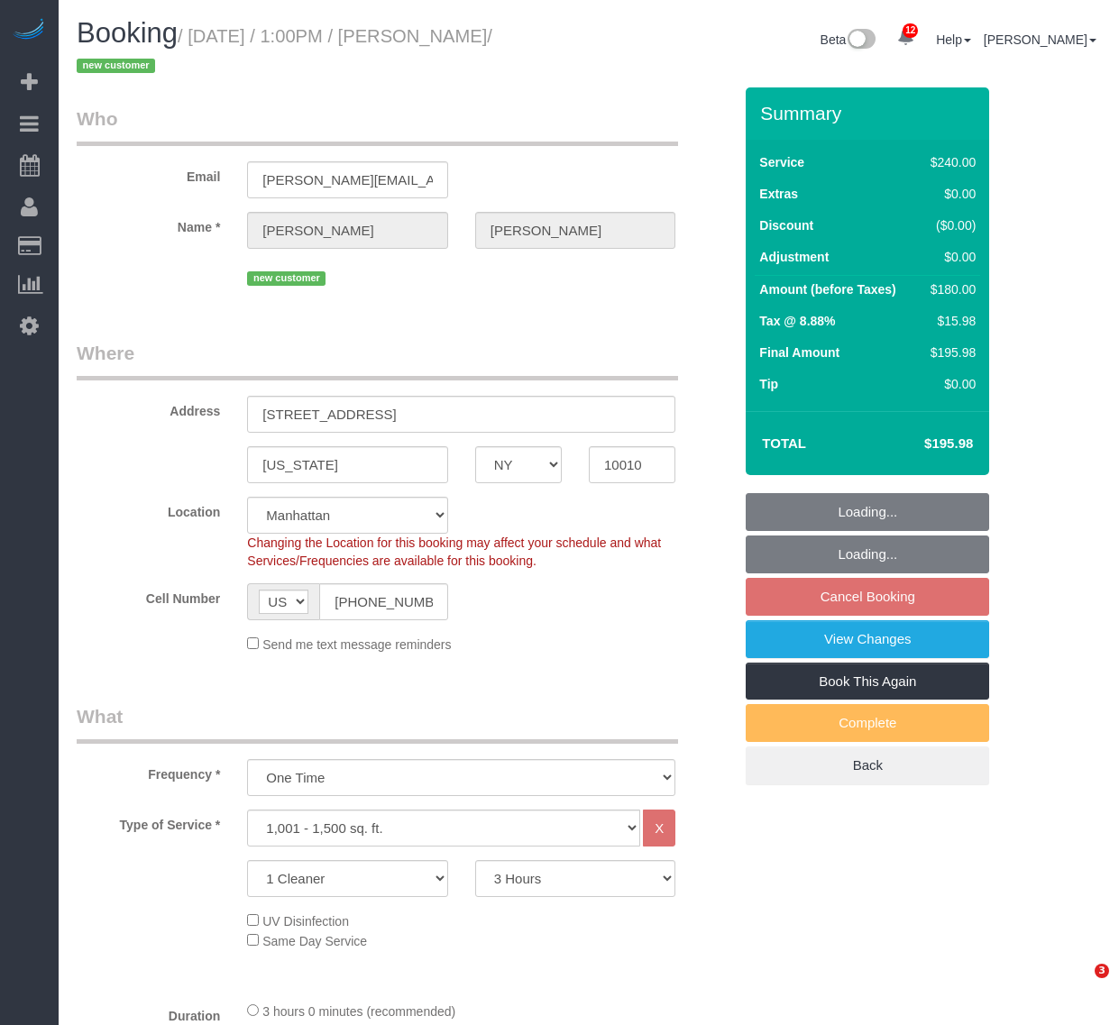
select select "NY"
select select "180"
select select "spot6"
select select "number:58"
select select "number:74"
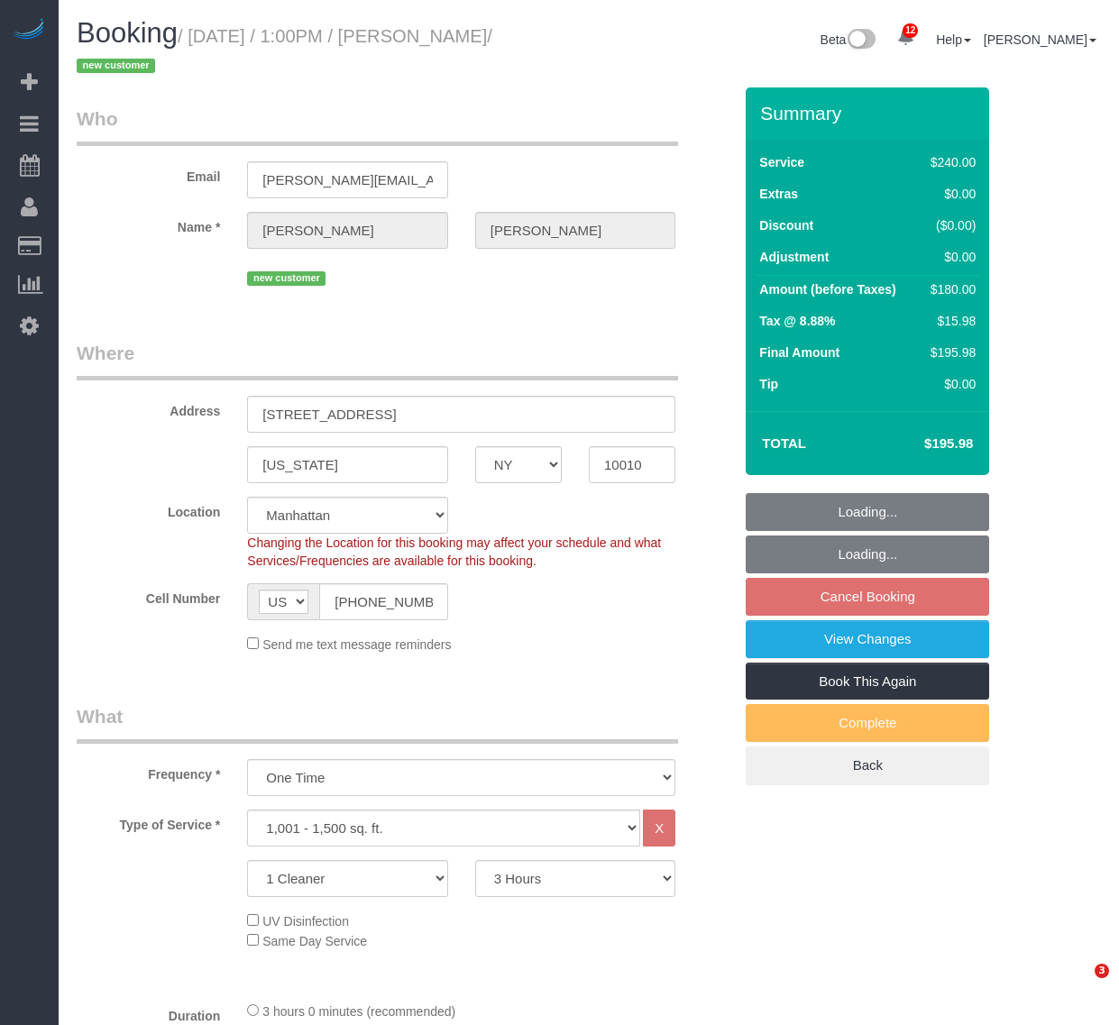
select select "number:15"
select select "number:5"
select select "object:1370"
select select "spot60"
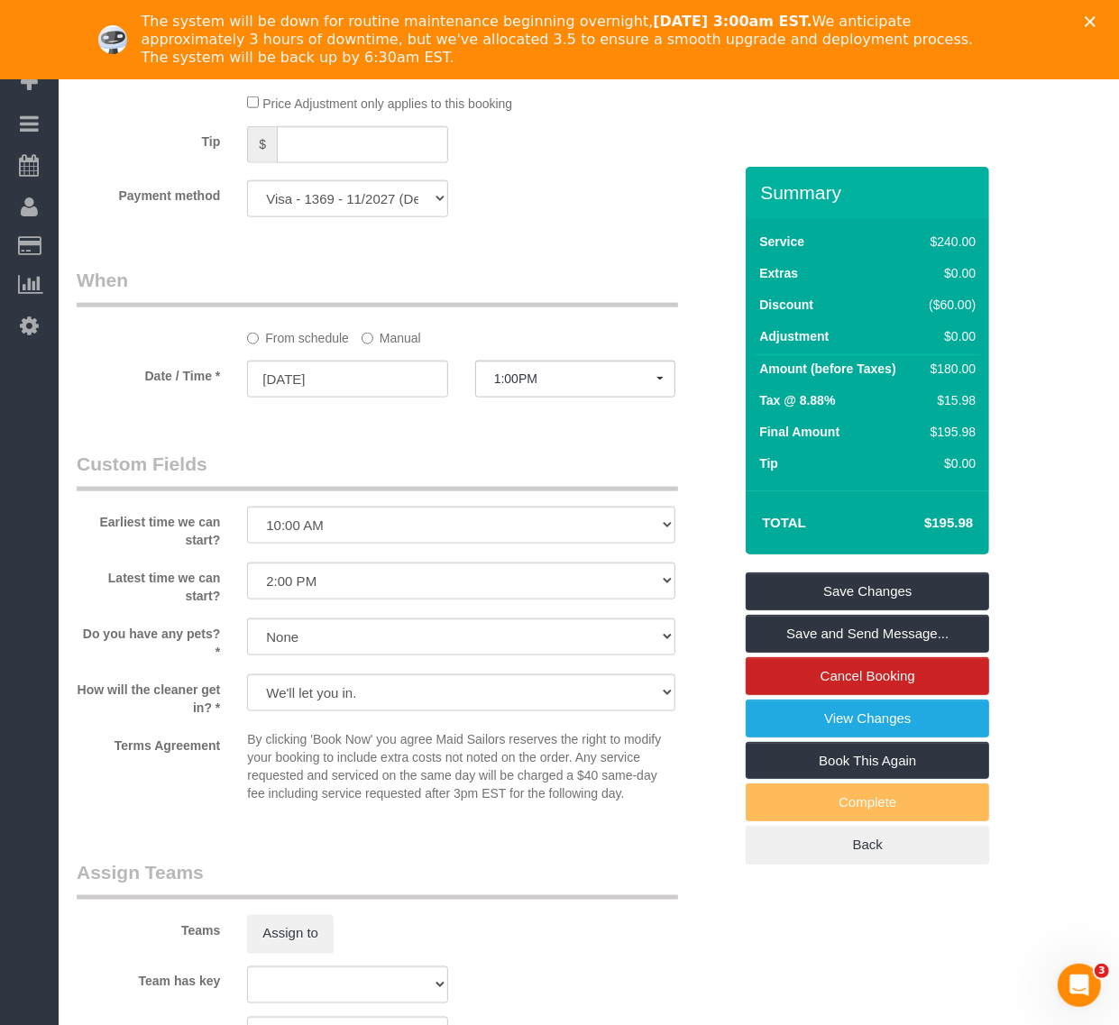
scroll to position [1321, 0]
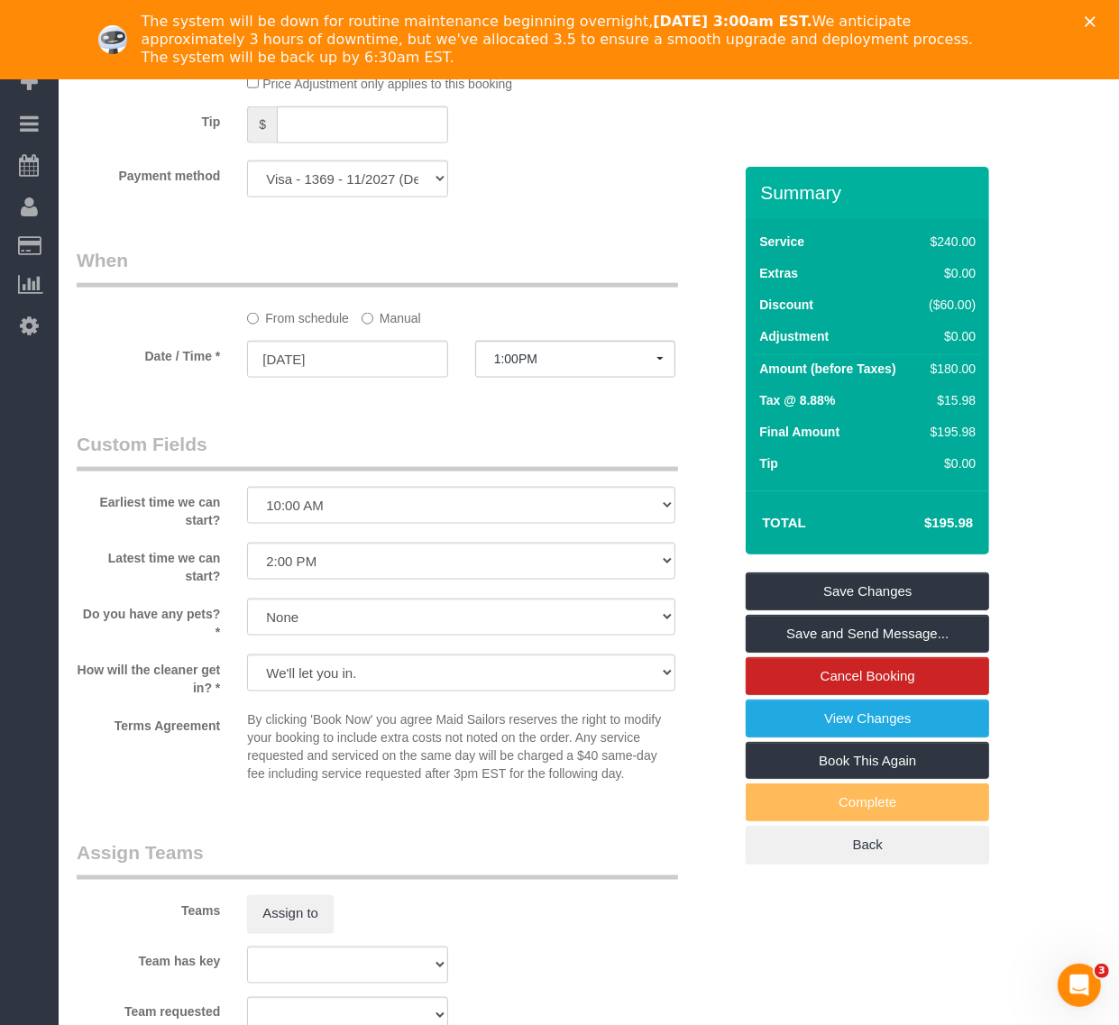
click at [25, 487] on div "12 Beta Your Notifications You have 0 alerts × You have 6 to charge for [DATE] …" at bounding box center [29, 512] width 59 height 1025
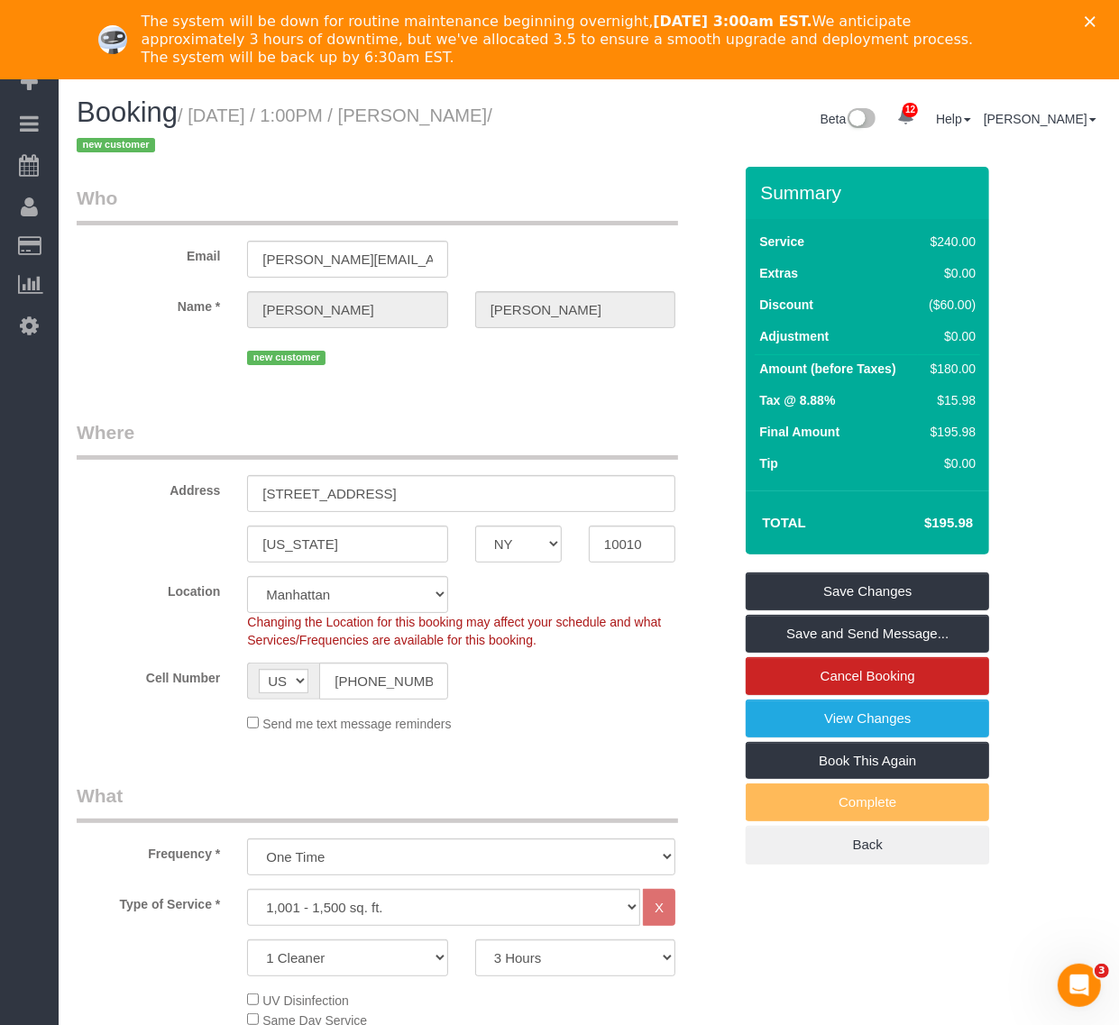
scroll to position [113, 0]
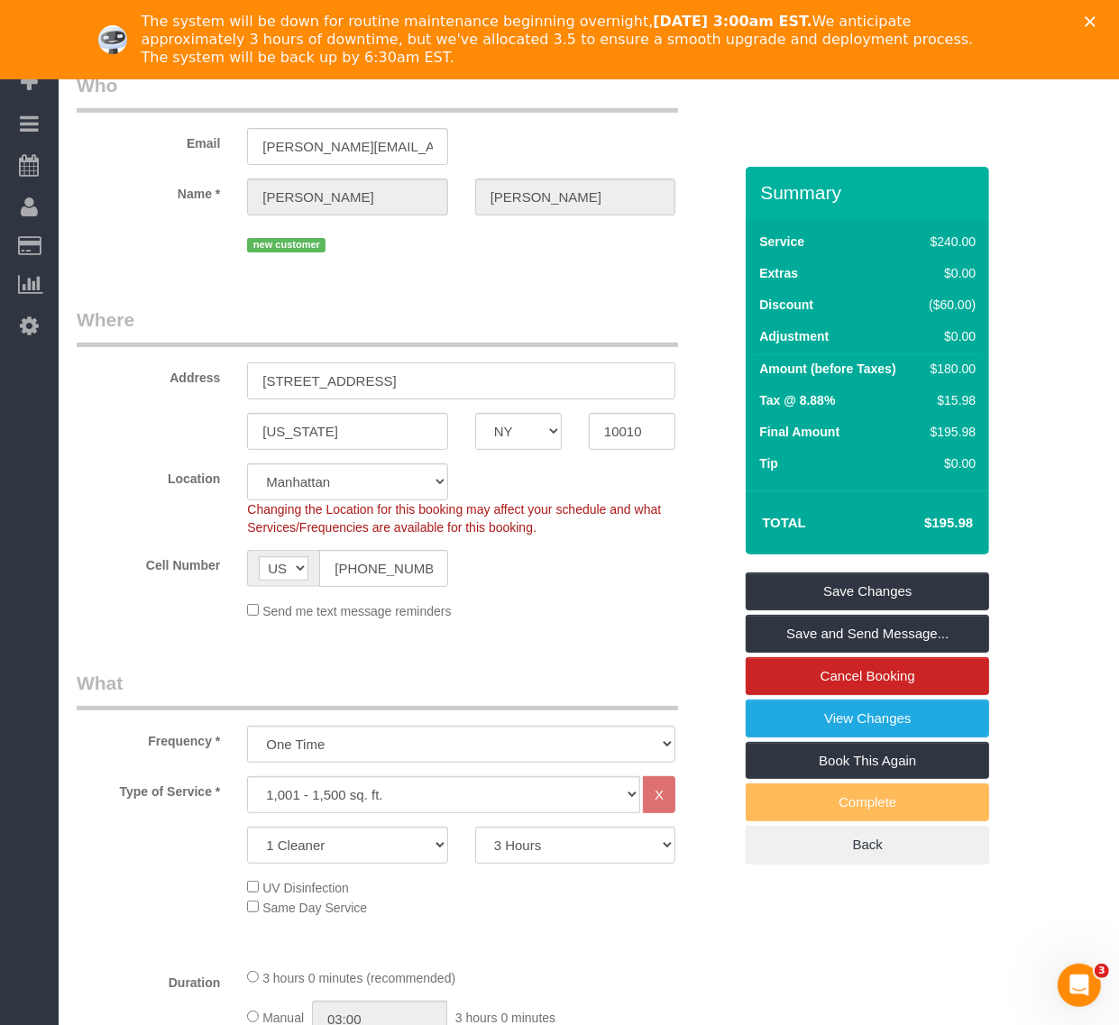
drag, startPoint x: 69, startPoint y: 397, endPoint x: 110, endPoint y: 363, distance: 53.2
click at [0, 398] on html "12 Beta Your Notifications You have 0 alerts × You have 6 to charge for 08/19/2…" at bounding box center [559, 399] width 1119 height 1025
drag, startPoint x: 293, startPoint y: 380, endPoint x: 327, endPoint y: 393, distance: 36.8
click at [293, 380] on input "55 w 25th street apt 17D, Apt 17D" at bounding box center [461, 380] width 428 height 37
click at [294, 379] on input "55 w 25th street apt 17D, Apt 17D" at bounding box center [461, 380] width 428 height 37
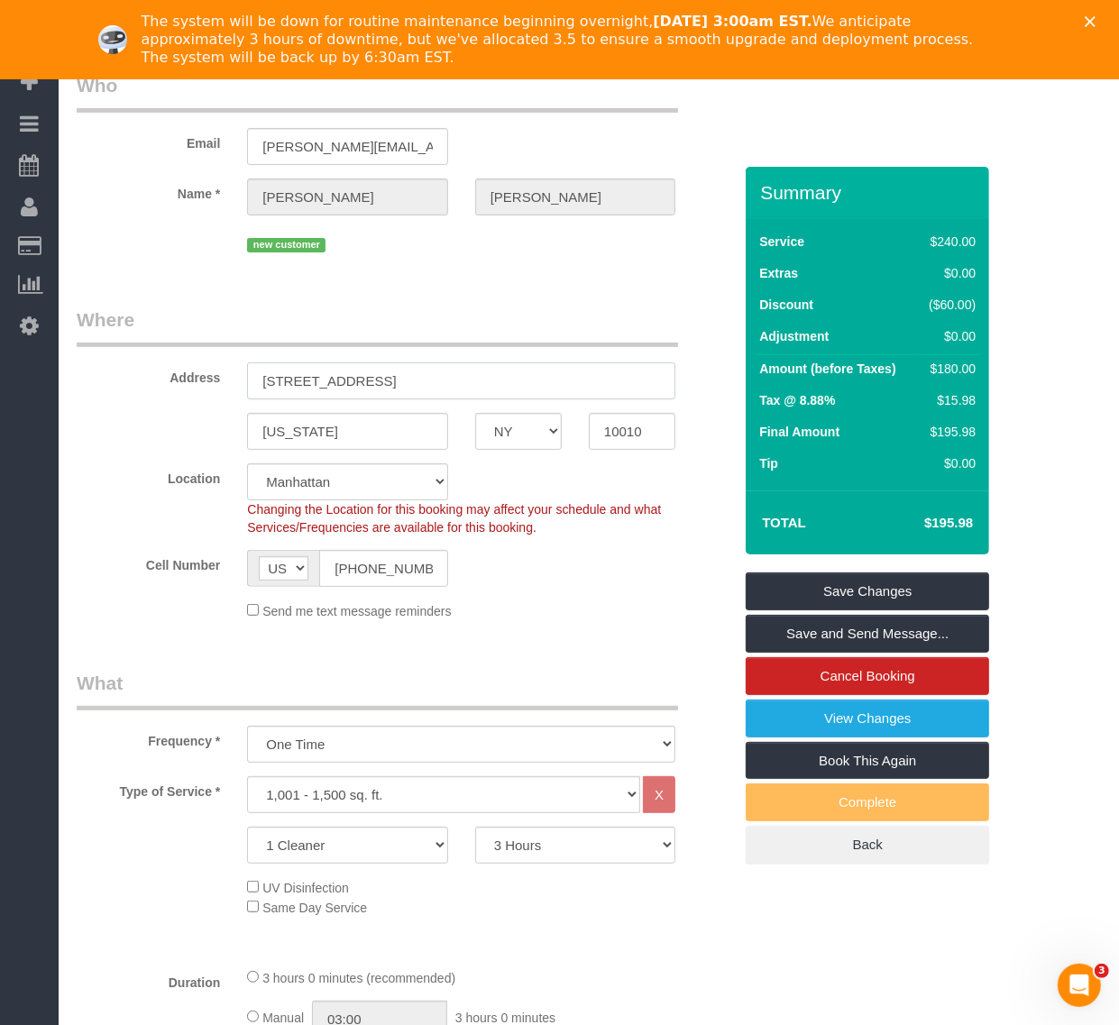
click at [286, 377] on input "55 w 25th street apt 17D, Apt 17D" at bounding box center [461, 380] width 428 height 37
click at [291, 380] on input "55 w 25th street apt 17D, Apt 17D" at bounding box center [461, 380] width 428 height 37
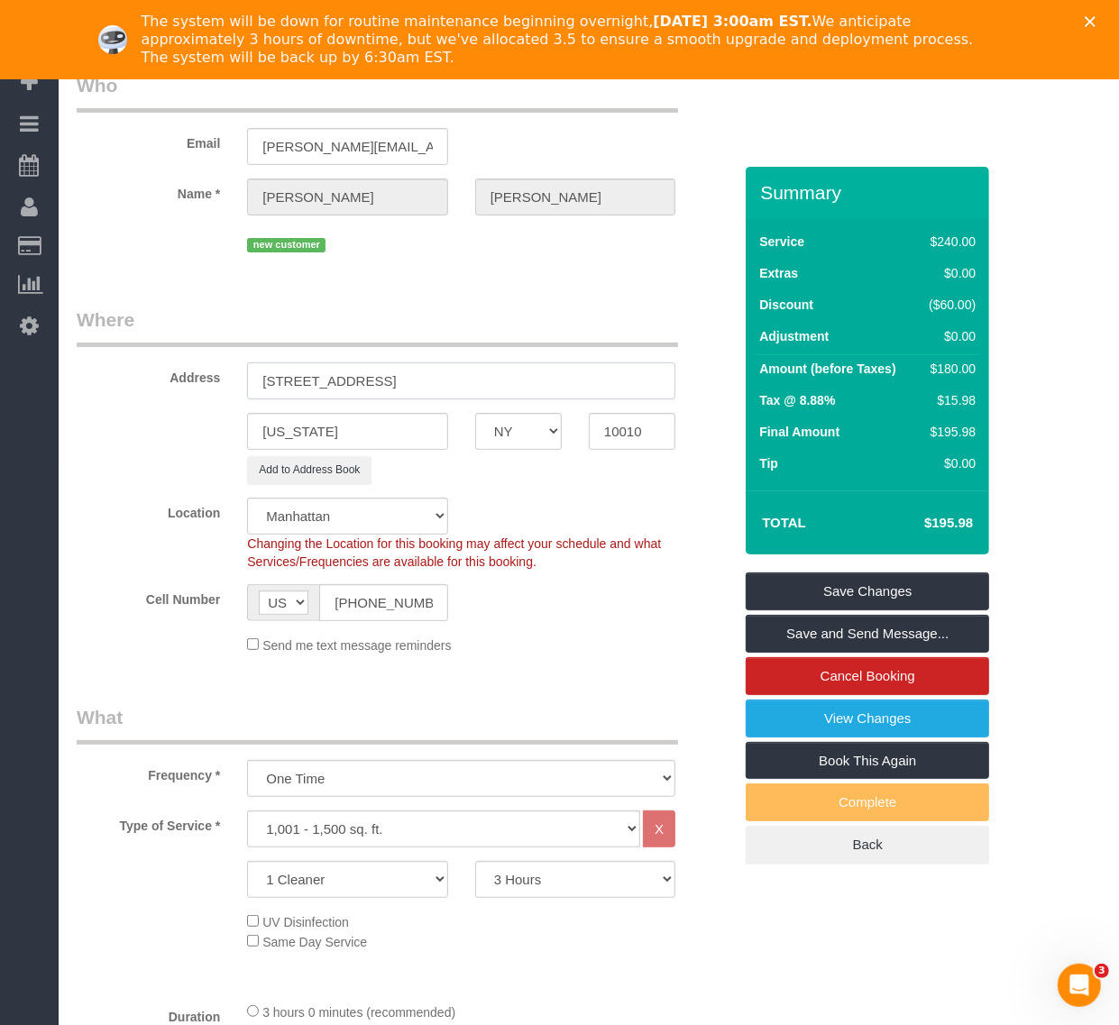
click at [349, 380] on input "55 West 25th street apt 17D, Apt 17D" at bounding box center [461, 380] width 428 height 37
click at [356, 374] on input "55 West 25th street apt 17D, Apt 17D" at bounding box center [461, 380] width 428 height 37
click at [383, 377] on input "55 West 25th Street apt 17D, Apt 17D" at bounding box center [461, 380] width 428 height 37
click at [408, 375] on input "55 West 25th Street, Apt 17D, Apt 17D" at bounding box center [461, 380] width 428 height 37
drag, startPoint x: 251, startPoint y: 380, endPoint x: 434, endPoint y: 379, distance: 183.0
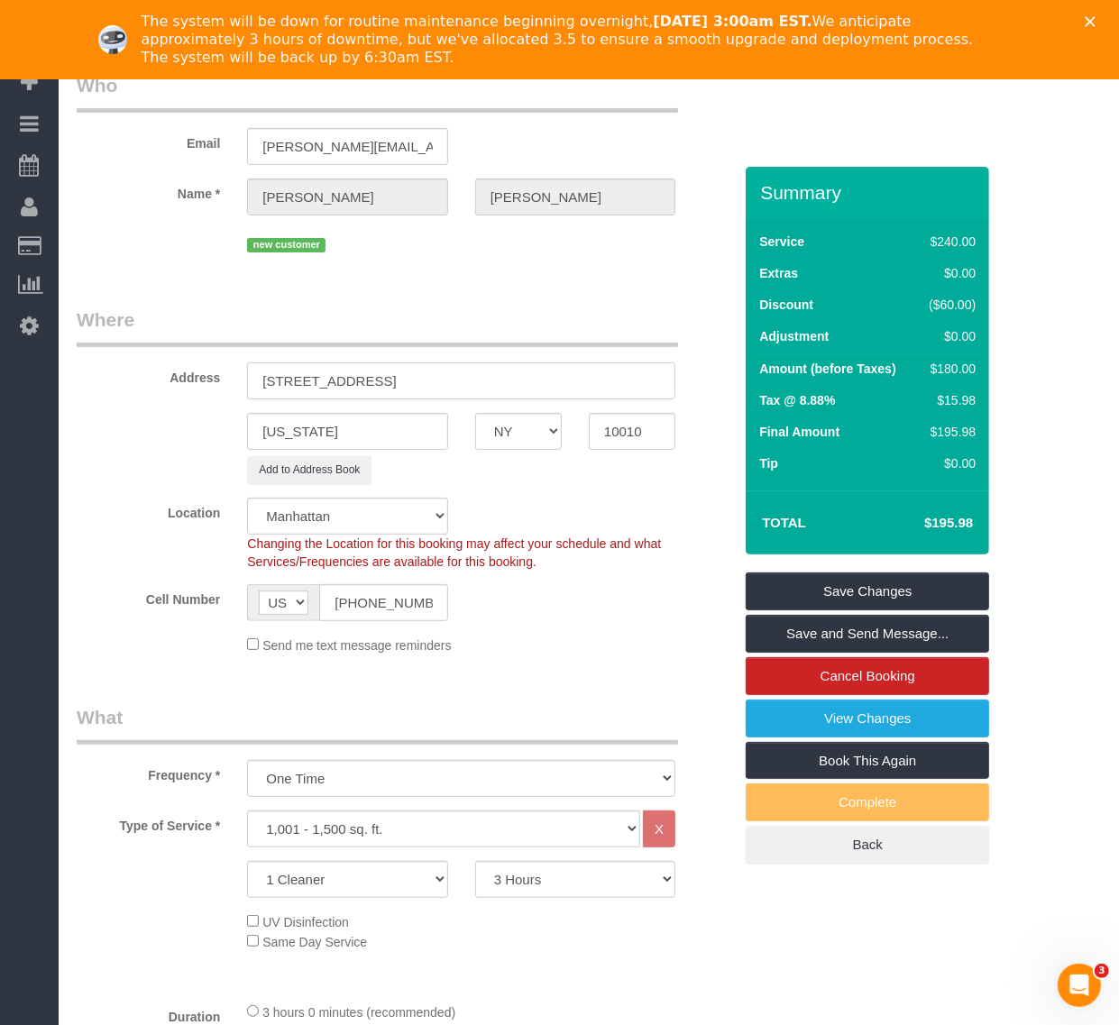
click at [434, 379] on input "55 West 25th Street, Apt 17D, Apt 17D" at bounding box center [461, 380] width 428 height 37
click at [573, 393] on input "55 West 25th Street, Apt 17D, Apt 17D" at bounding box center [461, 380] width 428 height 37
type input "55 w 25th street apt 17D, Apt 17D"
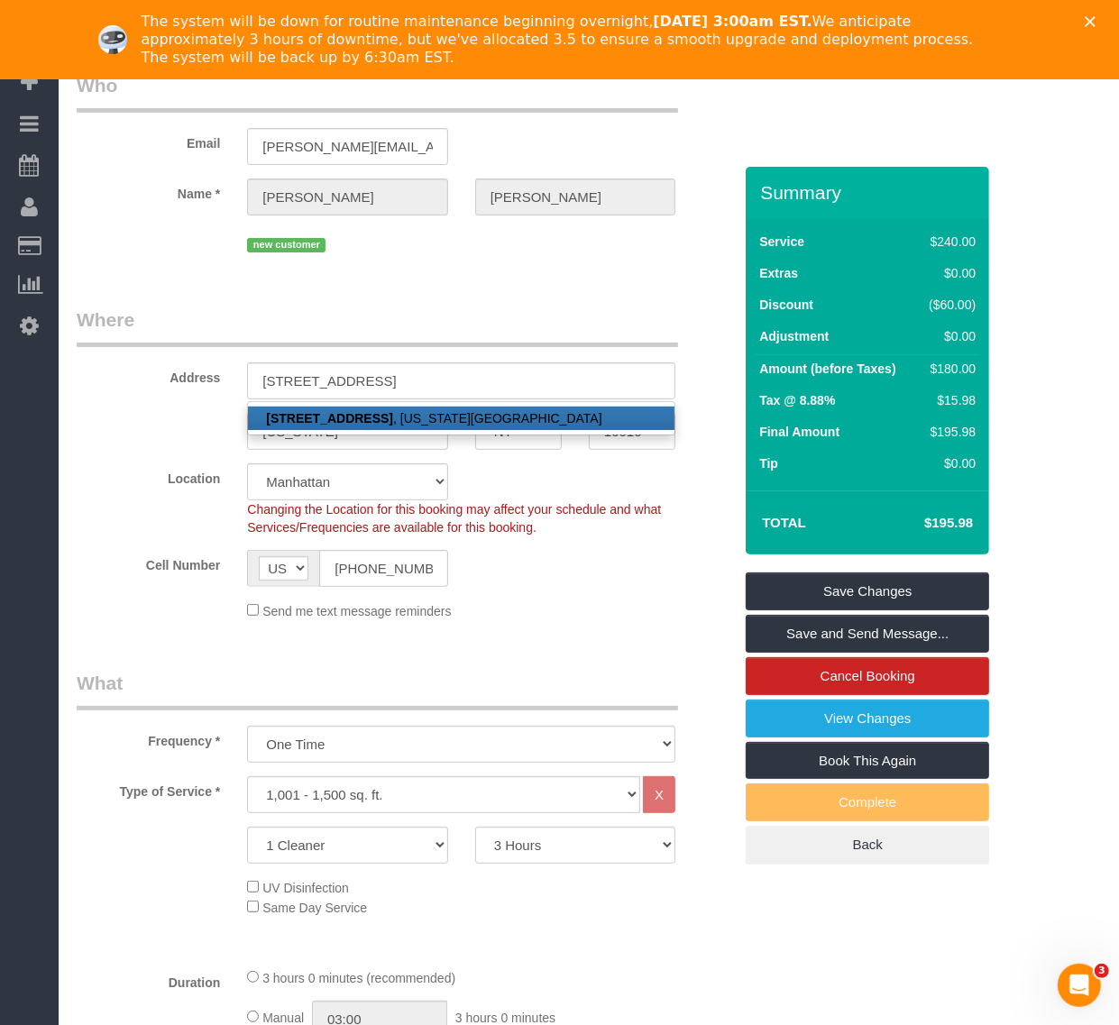
drag, startPoint x: 654, startPoint y: 546, endPoint x: 655, endPoint y: 559, distance: 12.7
click at [655, 556] on sui-booking-location "Location Manhattan Austin Boston Bronx Brooklyn Charlotte Denver New Jersey Por…" at bounding box center [404, 541] width 655 height 157
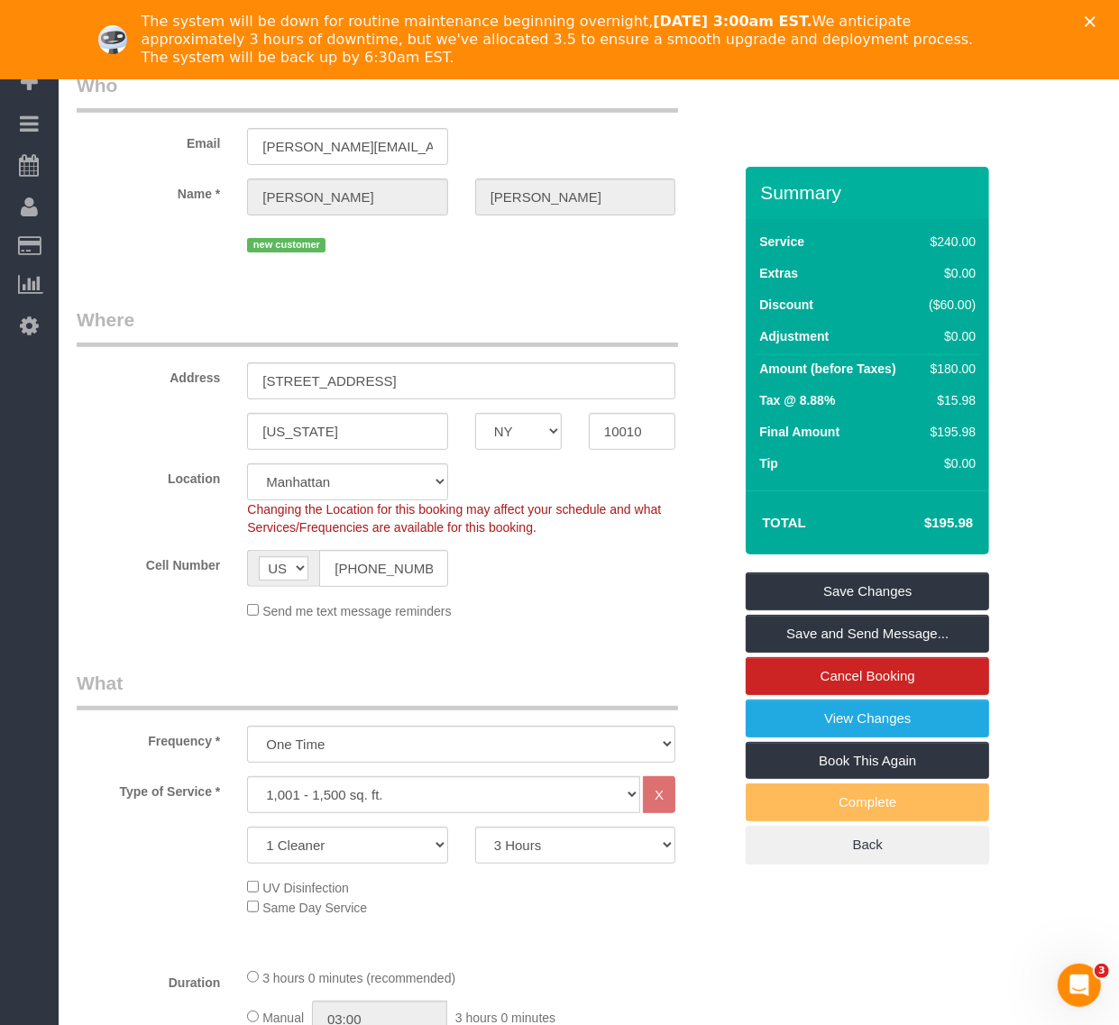
click at [582, 338] on legend "Where" at bounding box center [377, 327] width 601 height 41
